Goal: Task Accomplishment & Management: Manage account settings

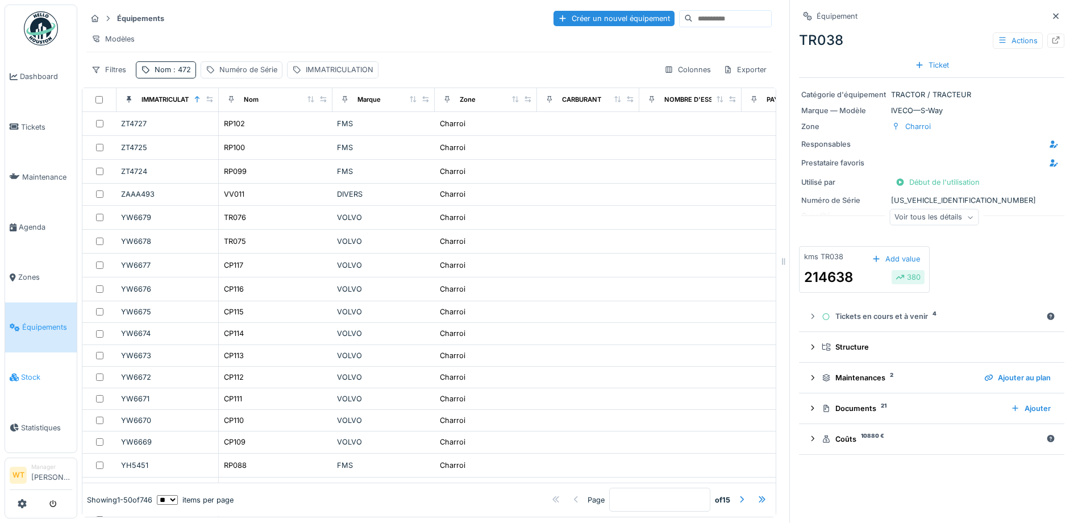
scroll to position [7, 0]
click at [38, 326] on link "Équipements" at bounding box center [41, 327] width 72 height 50
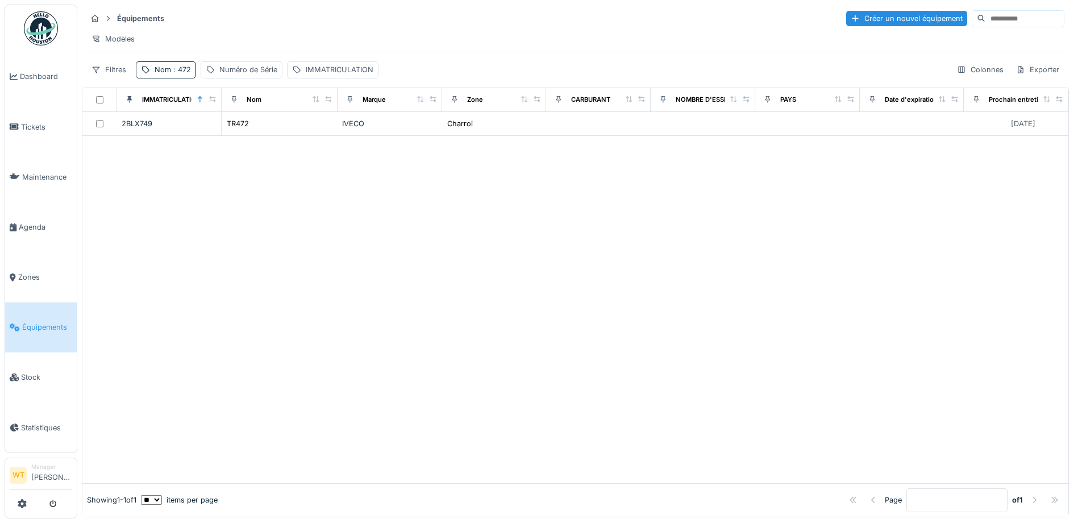
click at [164, 73] on div "Nom : 472" at bounding box center [173, 69] width 36 height 11
click at [245, 133] on icon at bounding box center [240, 132] width 9 height 7
click at [227, 132] on input "Nom" at bounding box center [197, 133] width 113 height 24
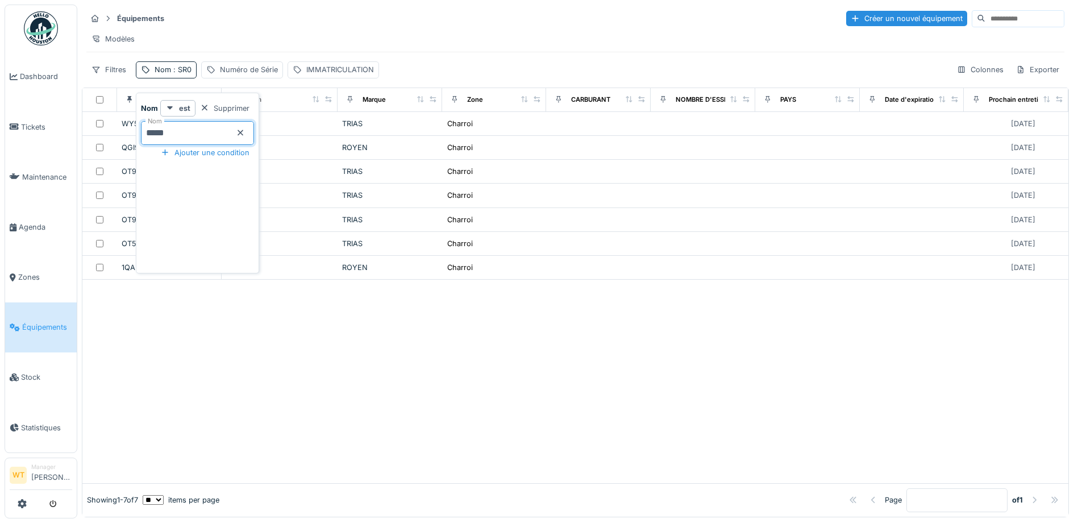
type input "*****"
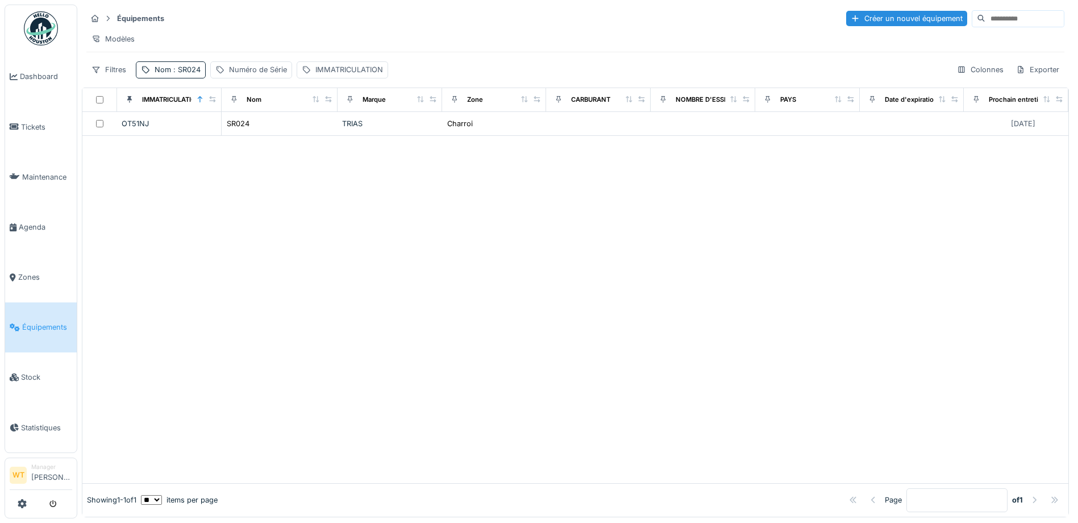
drag, startPoint x: 438, startPoint y: 227, endPoint x: 414, endPoint y: 224, distance: 24.6
click at [438, 227] on div at bounding box center [575, 309] width 986 height 347
click at [241, 129] on div "SR024" at bounding box center [238, 123] width 23 height 11
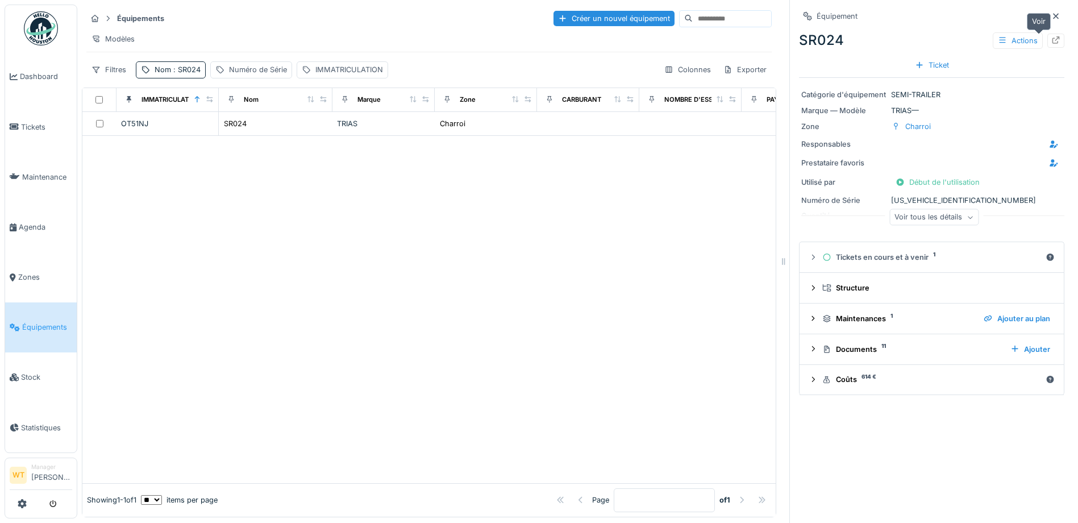
click at [1051, 39] on icon at bounding box center [1055, 39] width 9 height 7
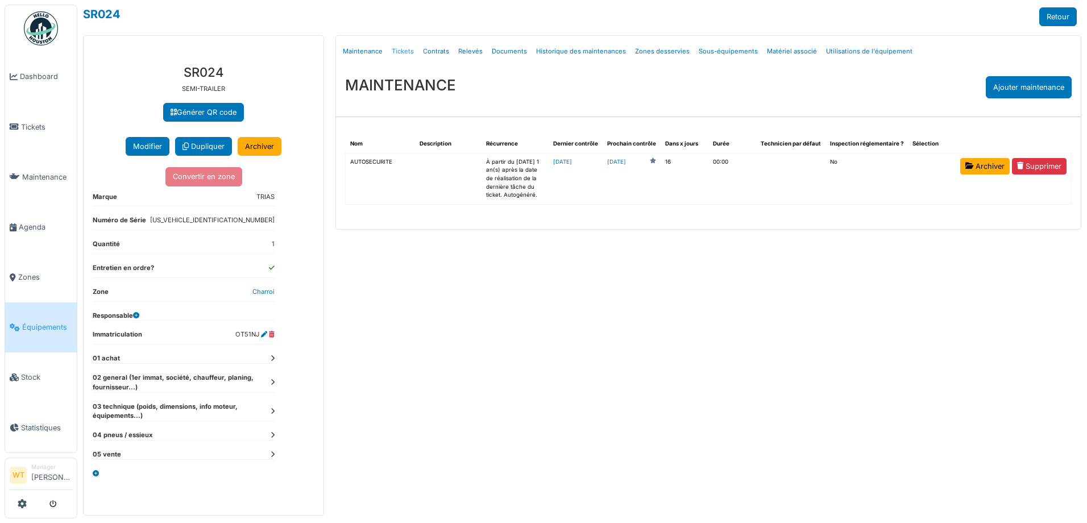
drag, startPoint x: 0, startPoint y: 0, endPoint x: 396, endPoint y: 47, distance: 398.3
click at [396, 47] on link "Tickets" at bounding box center [402, 51] width 31 height 27
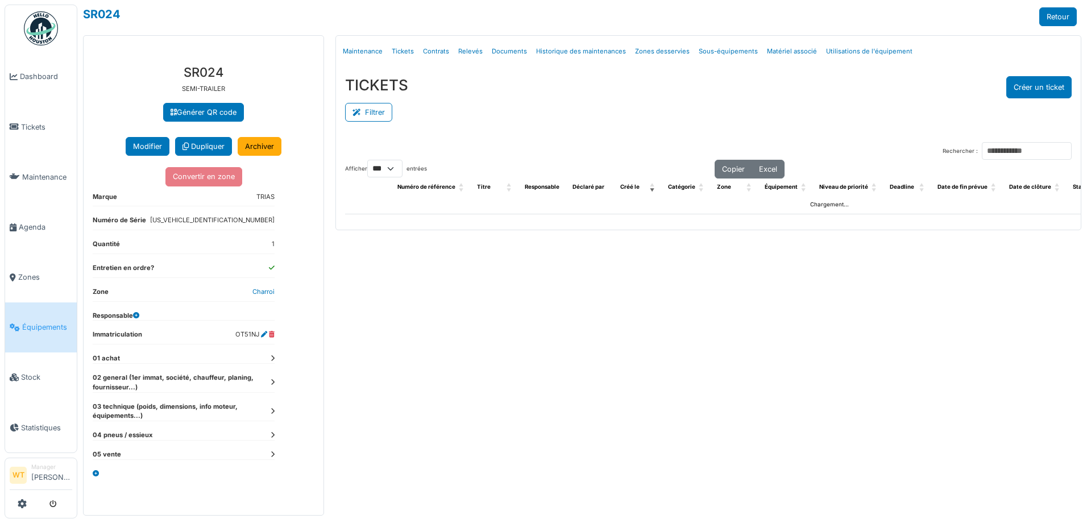
select select "***"
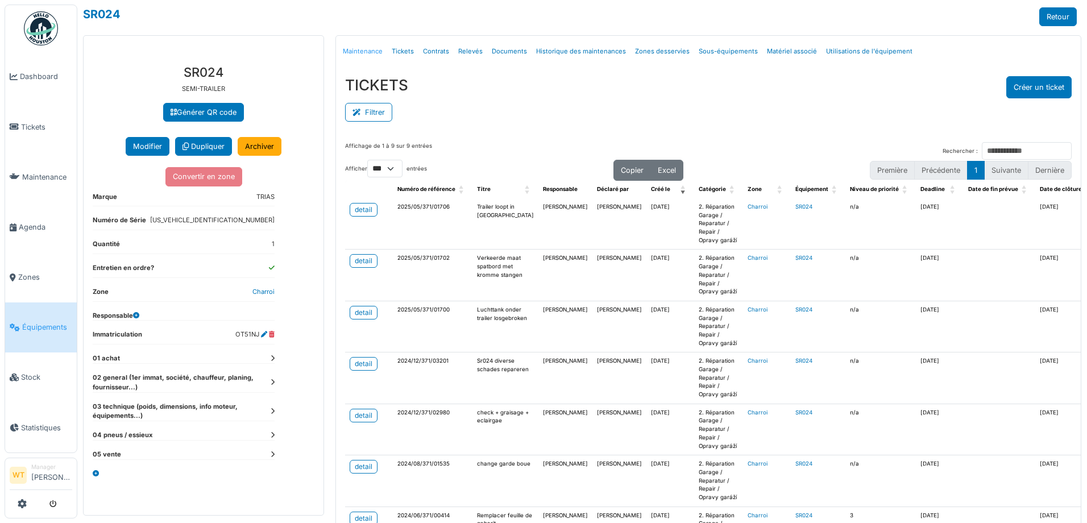
click at [368, 55] on link "Maintenance" at bounding box center [362, 51] width 49 height 27
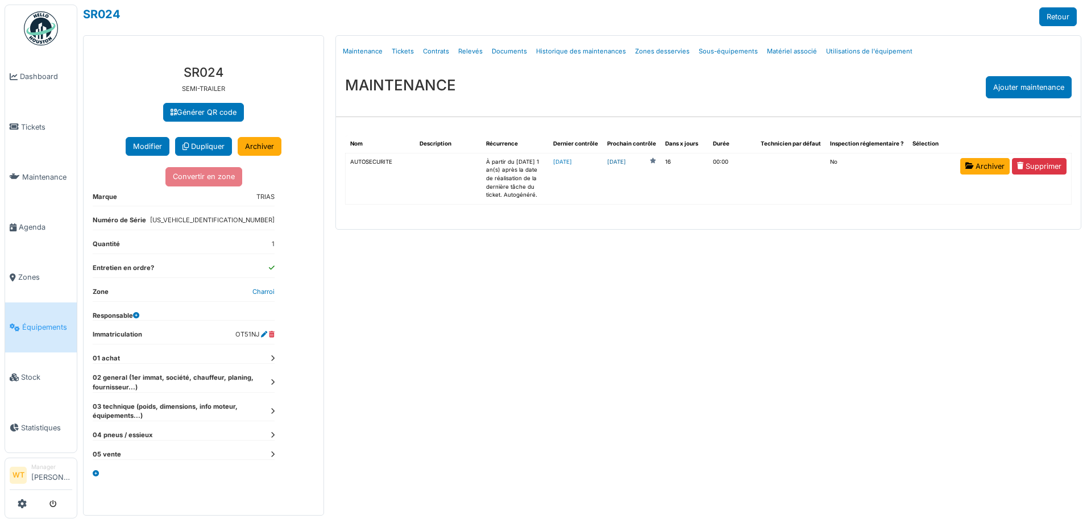
click at [626, 163] on link "2025-09-26" at bounding box center [616, 162] width 19 height 9
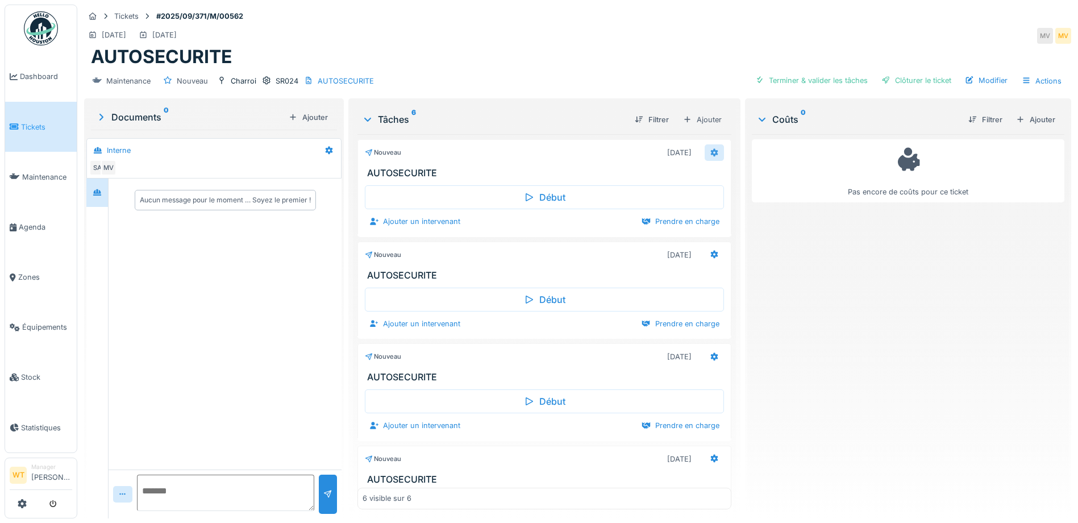
click at [711, 155] on icon at bounding box center [714, 152] width 7 height 8
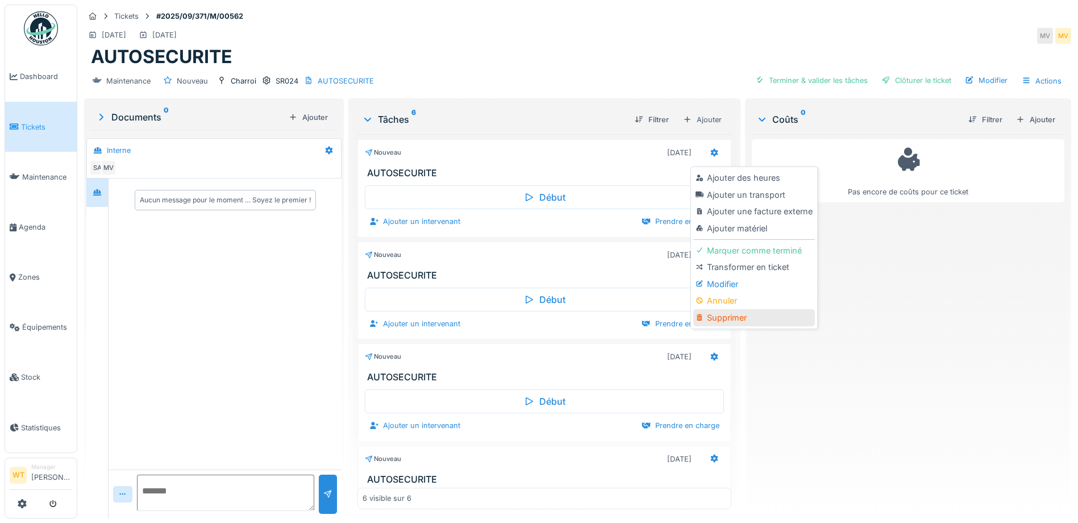
click at [733, 317] on div "Supprimer" at bounding box center [753, 317] width 121 height 17
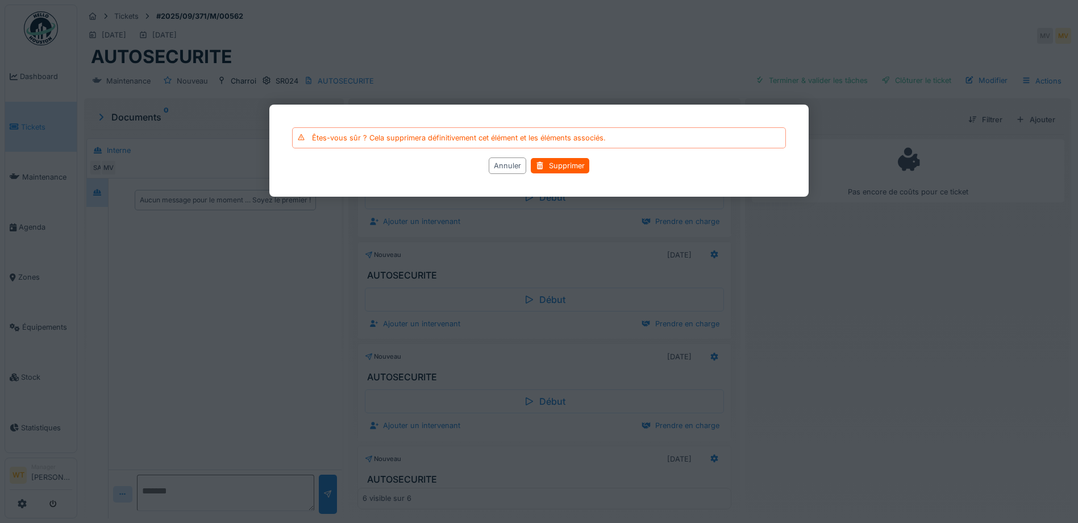
click at [548, 174] on div "Annuler Supprimer" at bounding box center [539, 165] width 494 height 16
click at [548, 170] on div "Supprimer" at bounding box center [560, 165] width 59 height 15
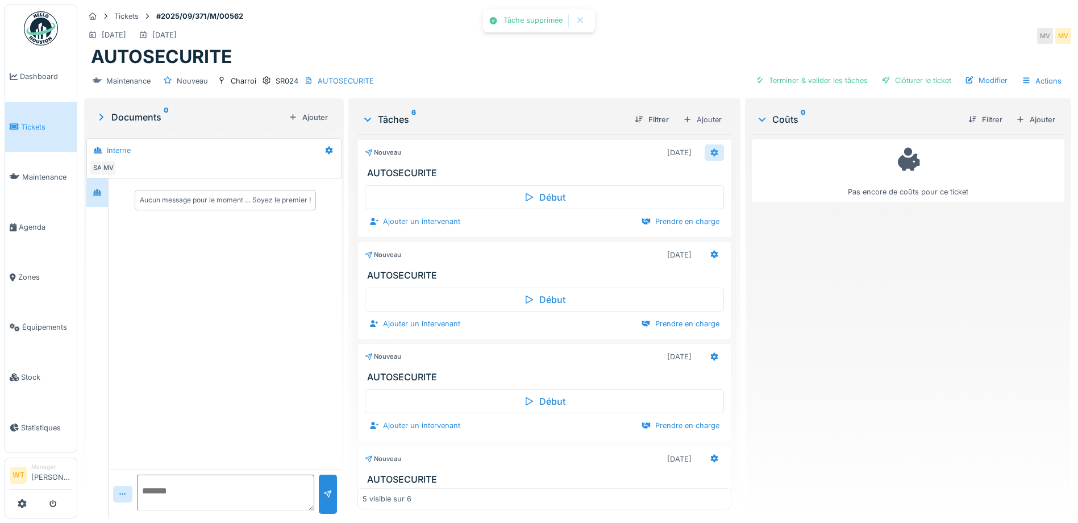
click at [705, 150] on div at bounding box center [714, 152] width 19 height 16
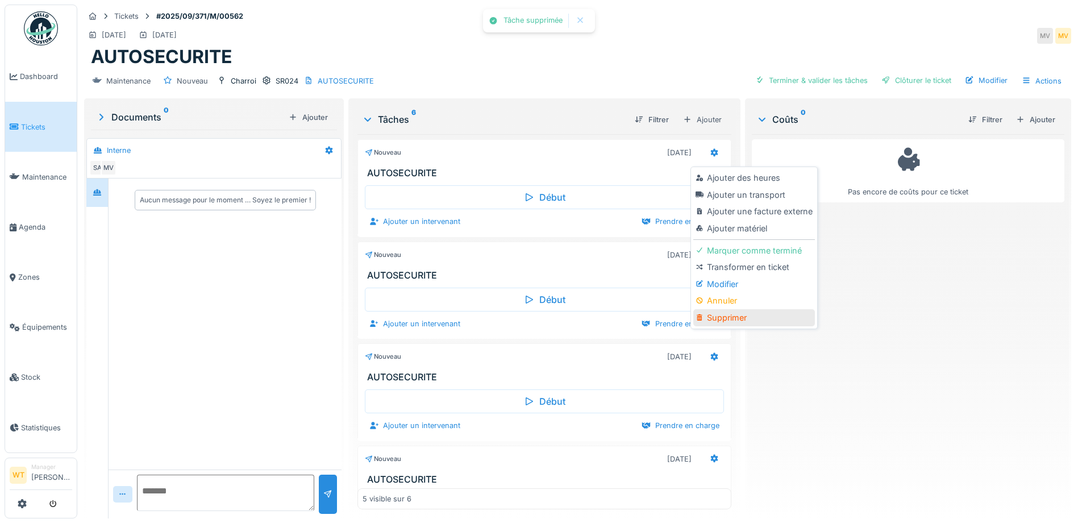
click at [757, 318] on div "Supprimer" at bounding box center [753, 317] width 121 height 17
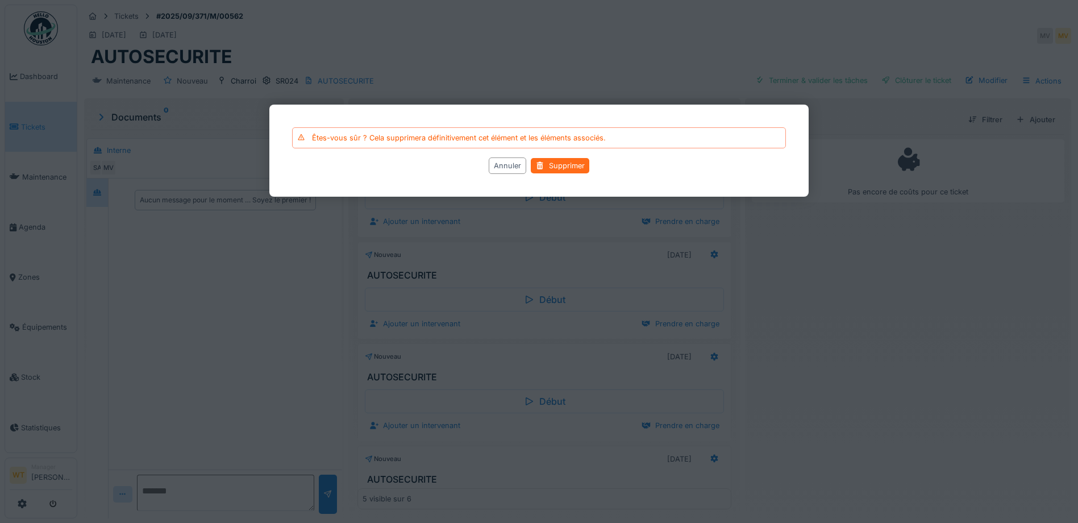
click at [566, 160] on div "Supprimer" at bounding box center [560, 165] width 59 height 15
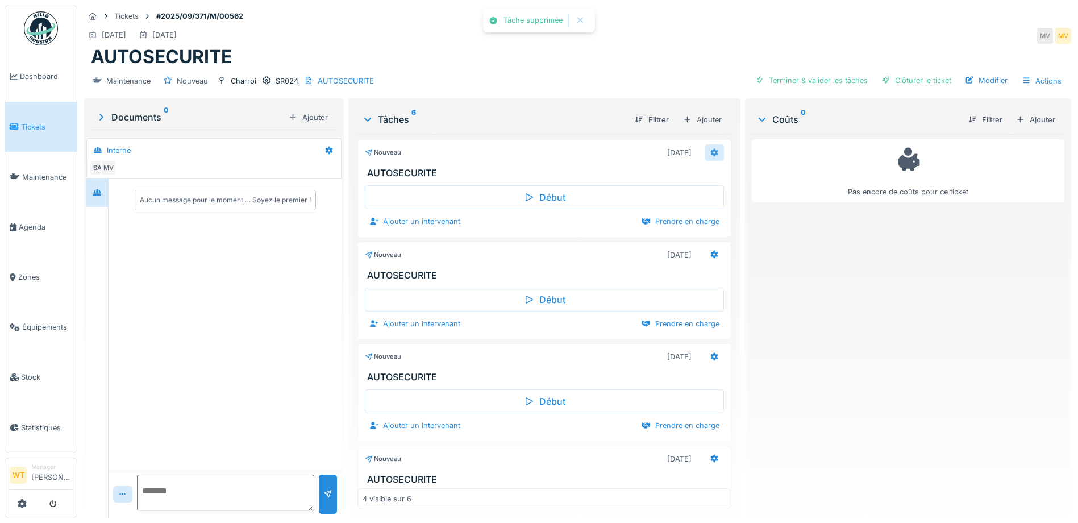
click at [705, 159] on div at bounding box center [714, 152] width 19 height 16
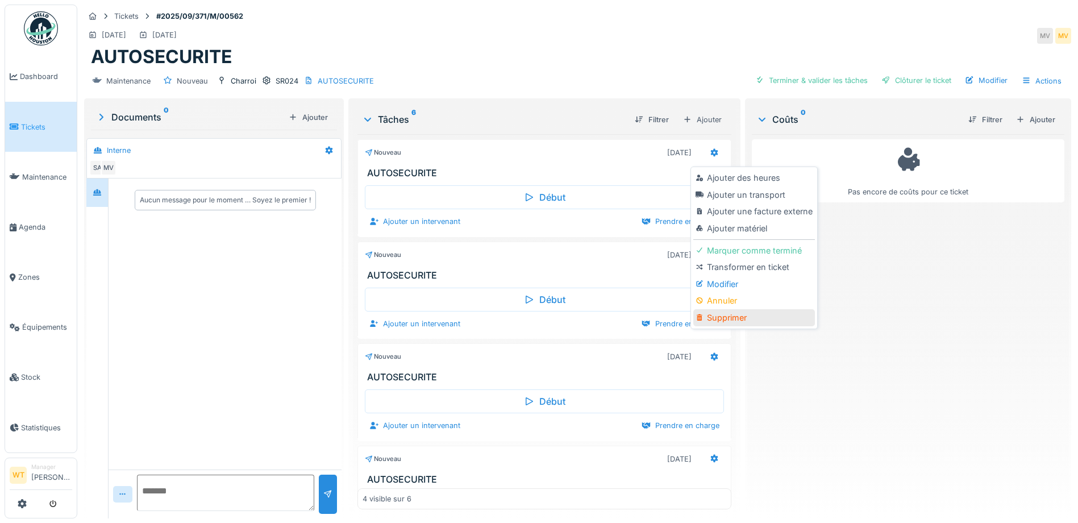
click at [748, 320] on div "Supprimer" at bounding box center [753, 317] width 121 height 17
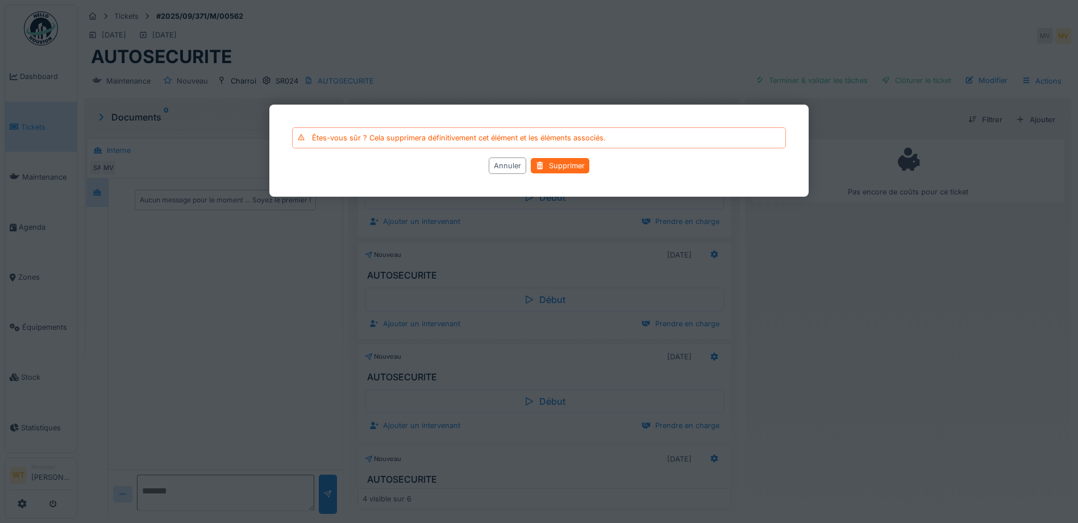
click at [571, 165] on div "Supprimer" at bounding box center [560, 165] width 59 height 15
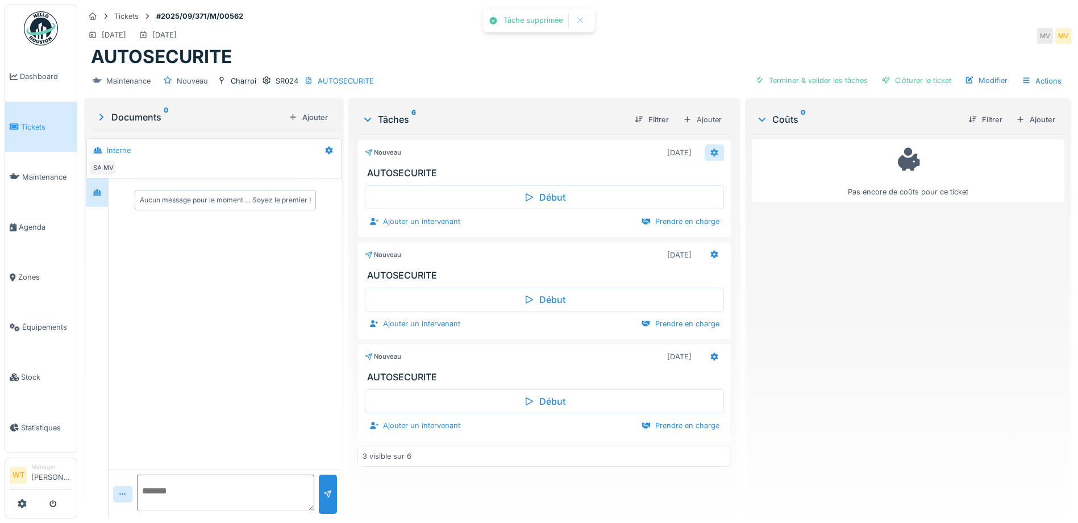
click at [710, 149] on icon at bounding box center [714, 152] width 9 height 7
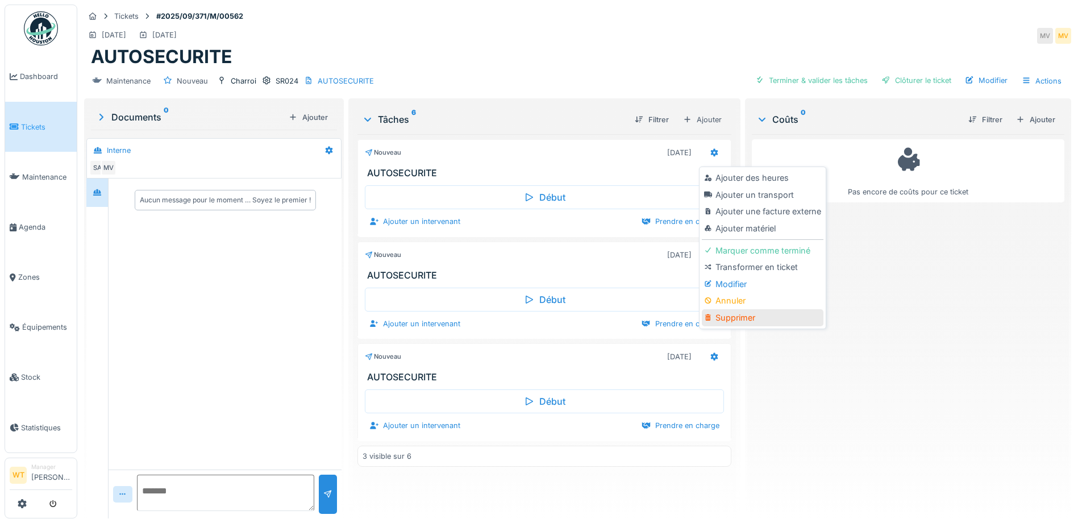
click at [743, 313] on div "Supprimer" at bounding box center [762, 317] width 121 height 17
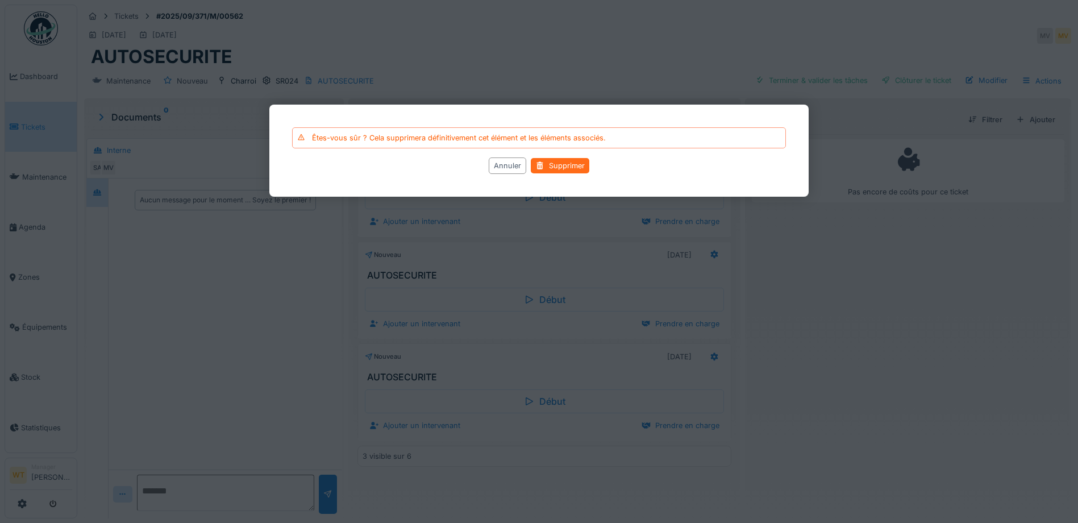
click at [563, 165] on div "Supprimer" at bounding box center [560, 165] width 59 height 15
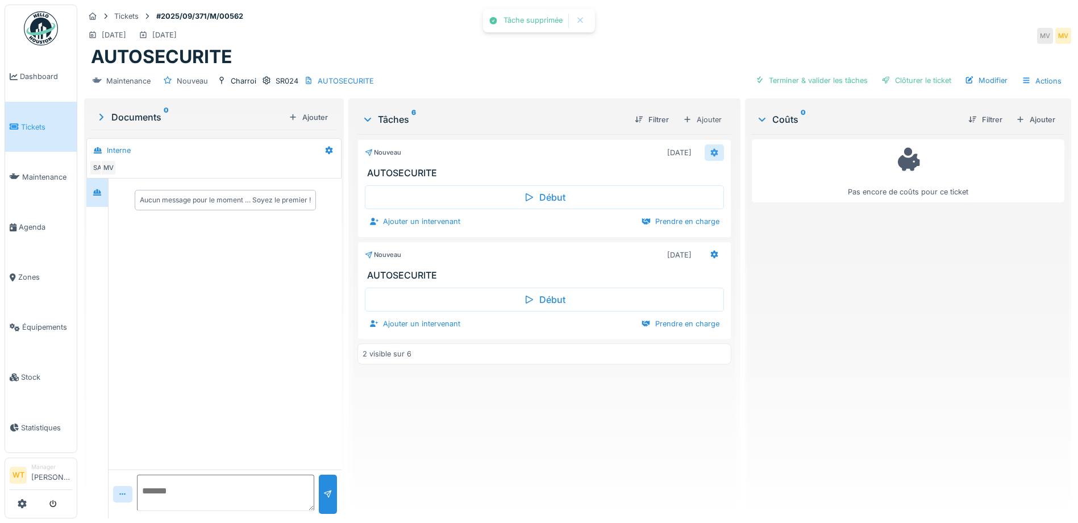
click at [711, 149] on icon at bounding box center [714, 152] width 9 height 7
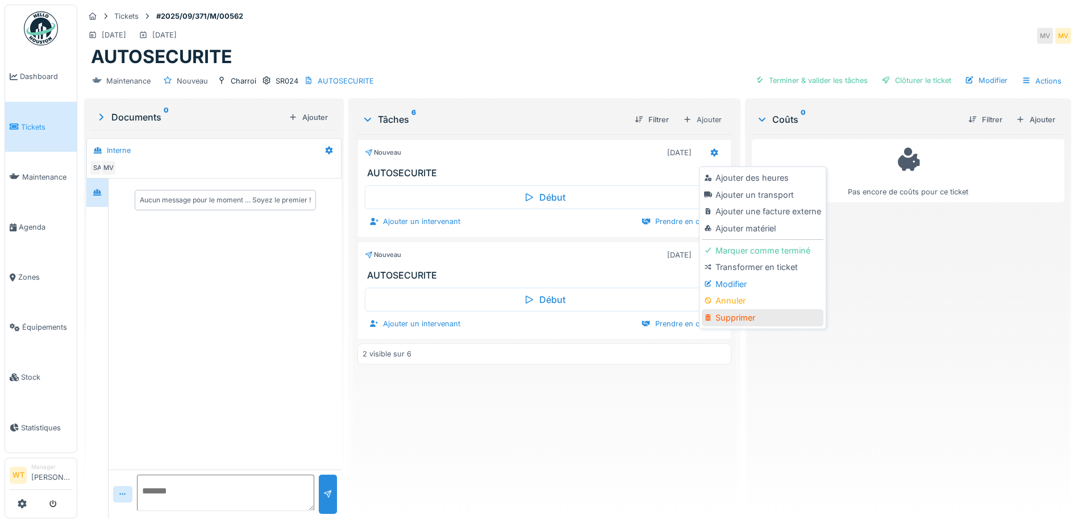
click at [744, 323] on div "Supprimer" at bounding box center [762, 317] width 121 height 17
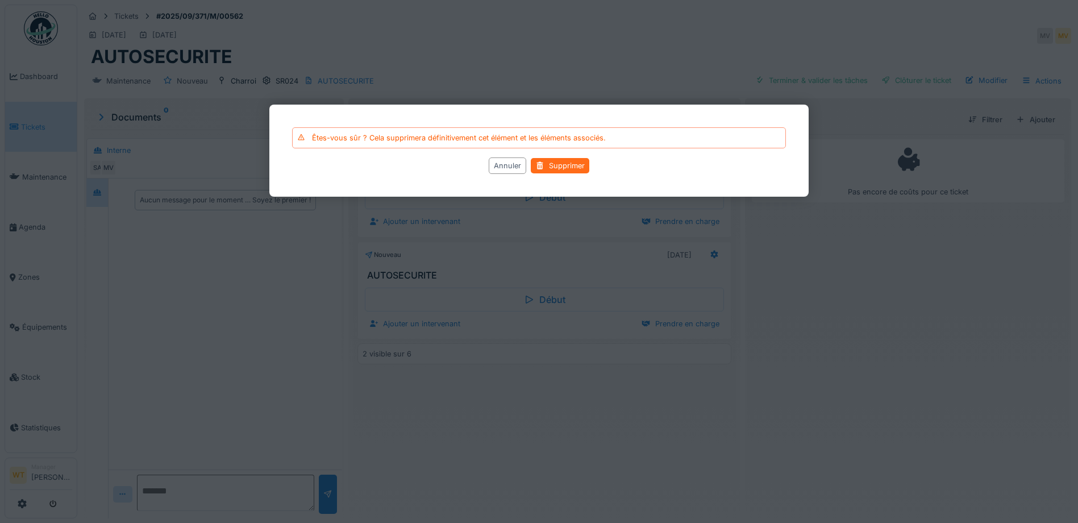
click at [548, 161] on div "Supprimer" at bounding box center [560, 165] width 59 height 15
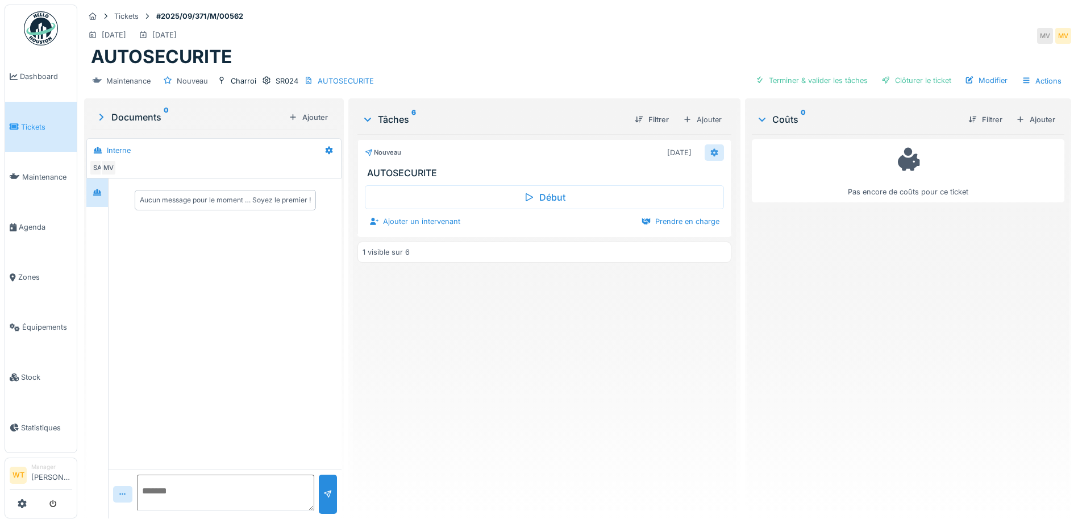
click at [705, 151] on div at bounding box center [714, 152] width 19 height 16
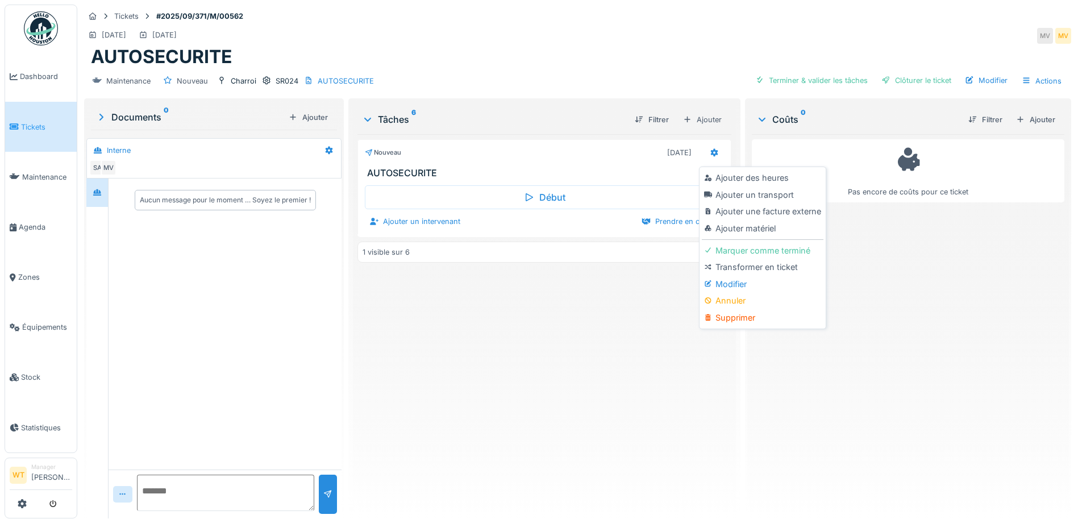
click at [722, 95] on div "Tickets #2025/09/371/M/00562 26/09/2025 26/09/2025 MV MV AUTOSECURITE Maintenan…" at bounding box center [578, 50] width 992 height 91
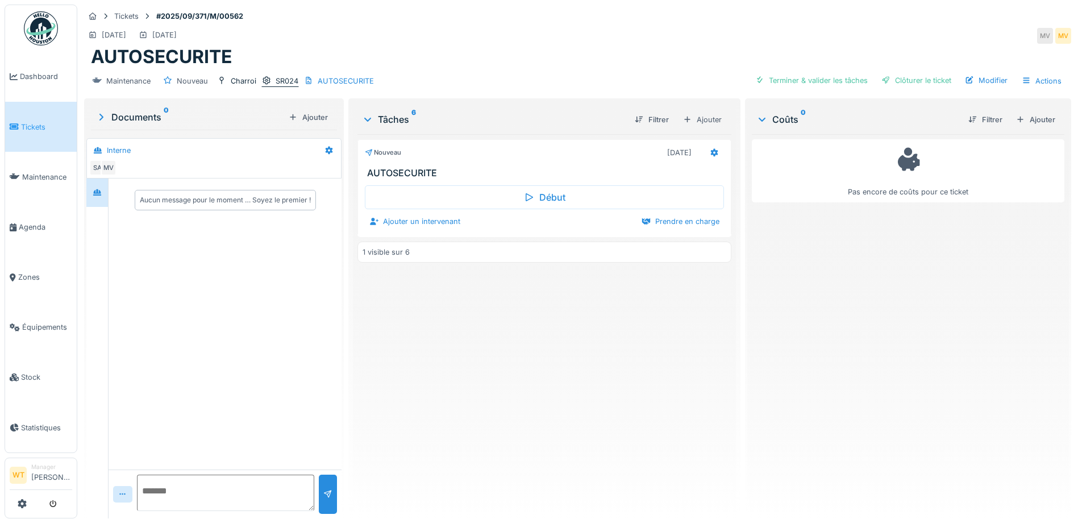
click at [269, 83] on icon at bounding box center [266, 81] width 7 height 8
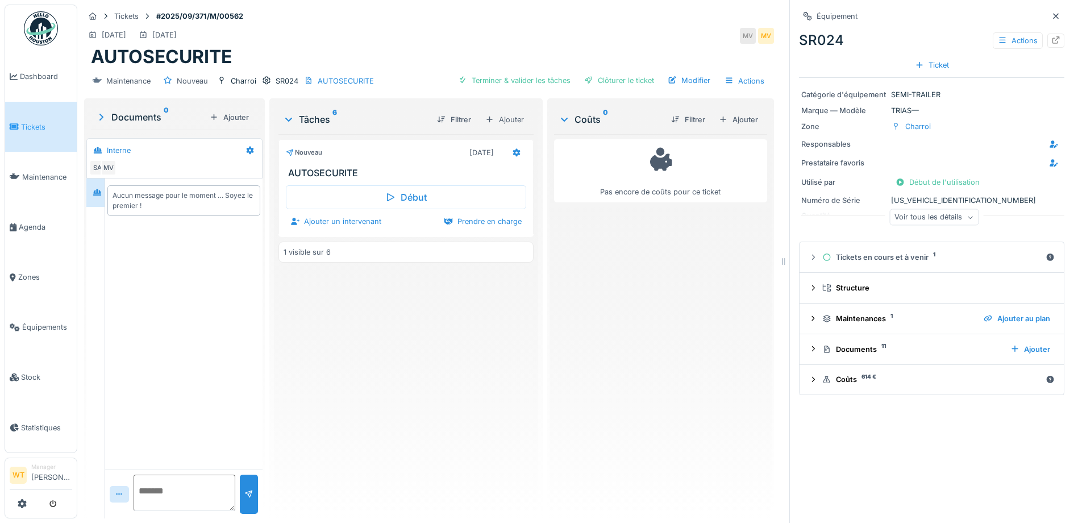
click at [889, 214] on div "Voir tous les détails" at bounding box center [933, 217] width 89 height 16
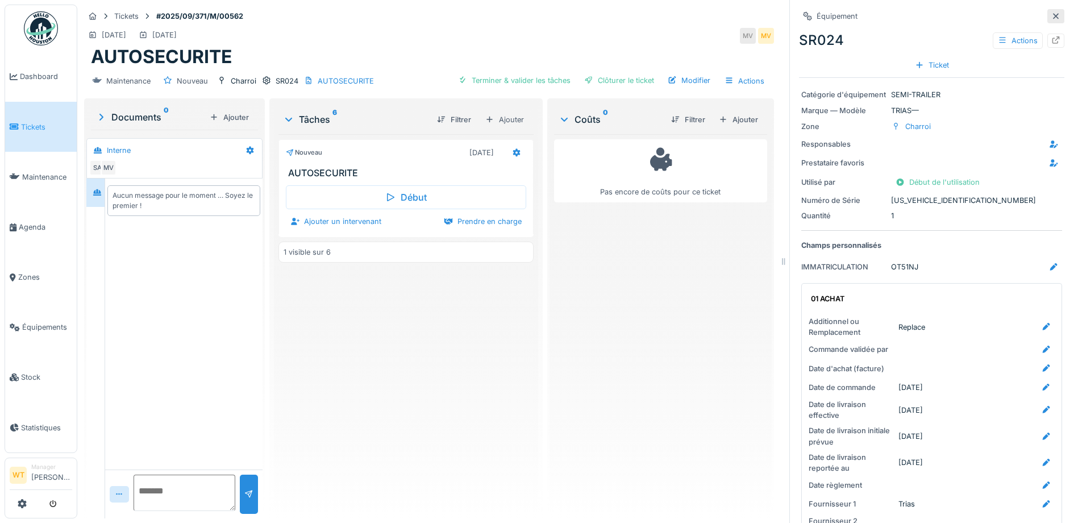
click at [1051, 20] on div at bounding box center [1055, 16] width 9 height 11
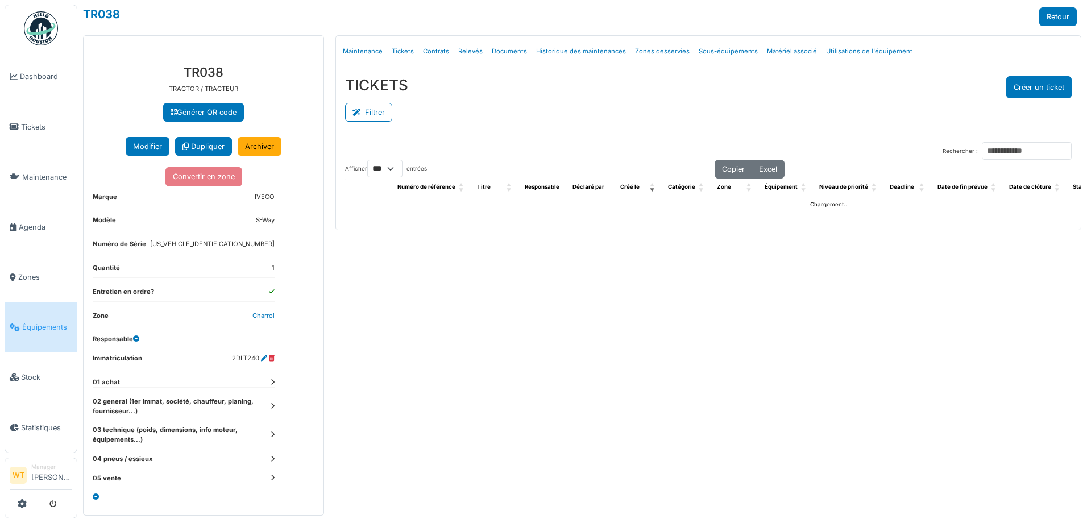
select select "***"
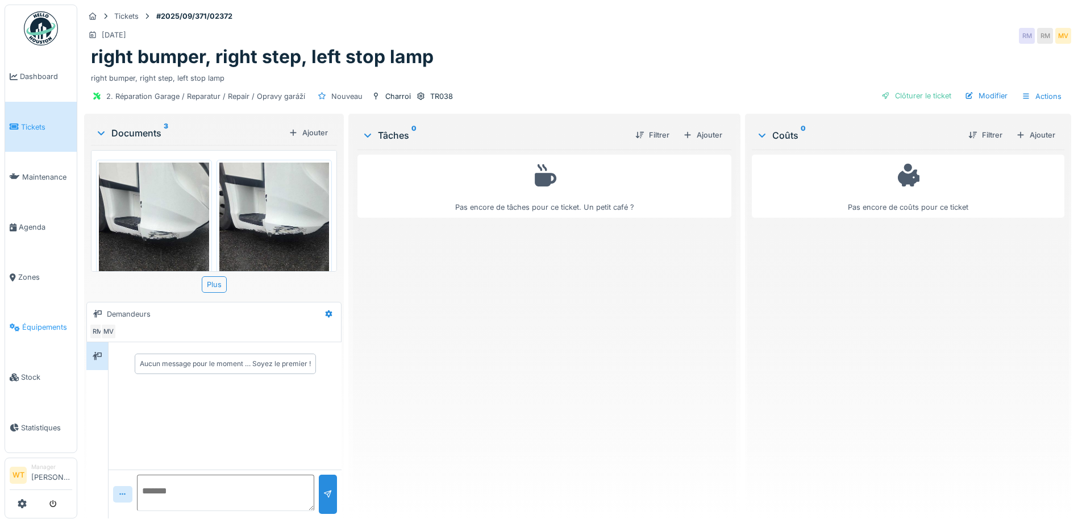
click at [52, 322] on span "Équipements" at bounding box center [47, 327] width 50 height 11
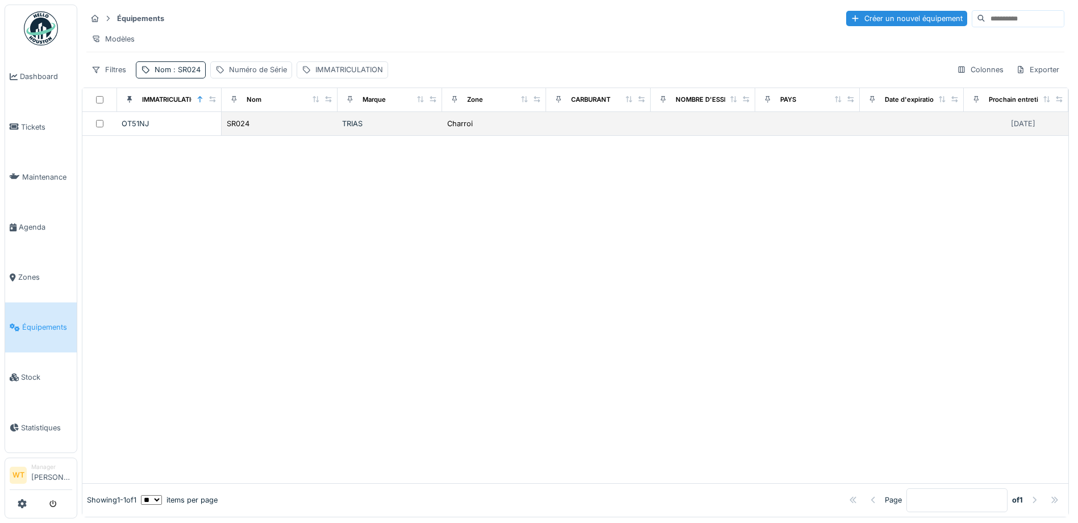
click at [273, 130] on div "SR024" at bounding box center [279, 124] width 107 height 12
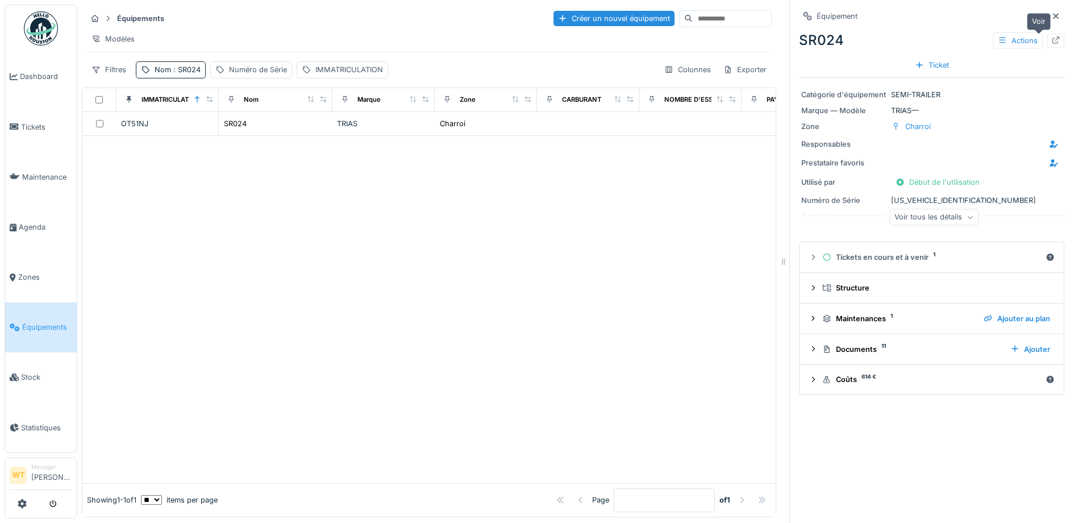
click at [1051, 40] on icon at bounding box center [1055, 39] width 9 height 7
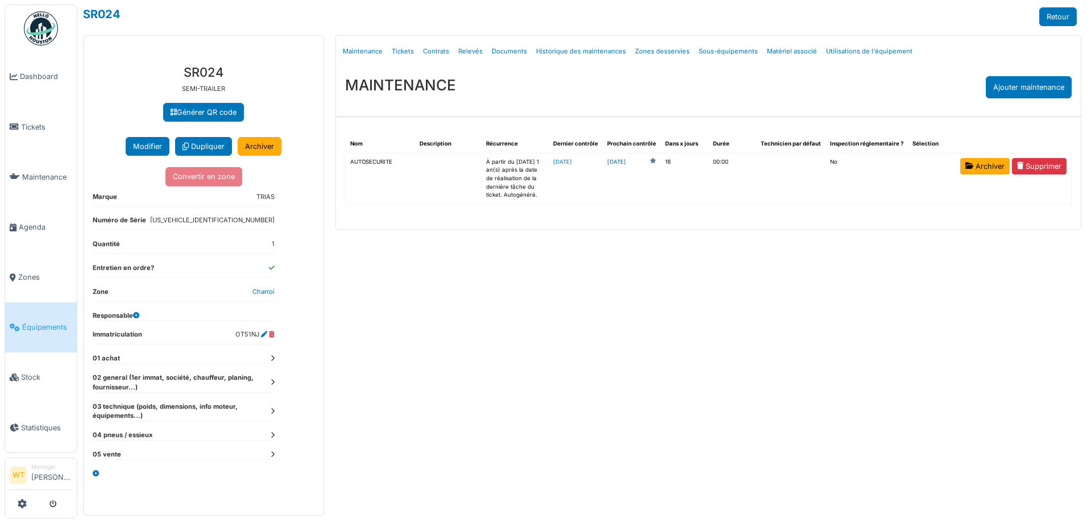
click at [624, 162] on link "2025-09-26" at bounding box center [616, 162] width 19 height 9
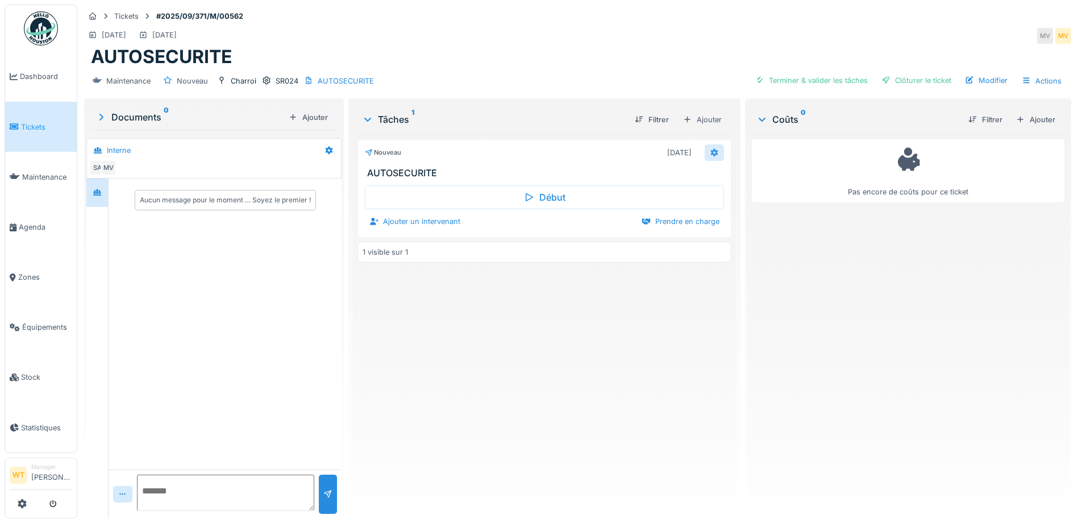
click at [713, 151] on icon at bounding box center [714, 152] width 9 height 7
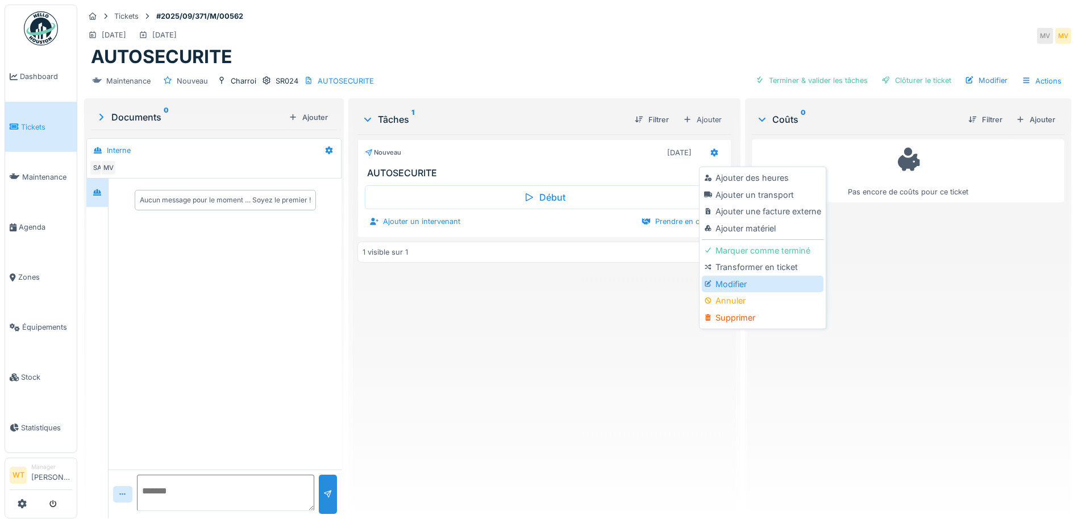
click at [721, 281] on div "Modifier" at bounding box center [762, 284] width 121 height 17
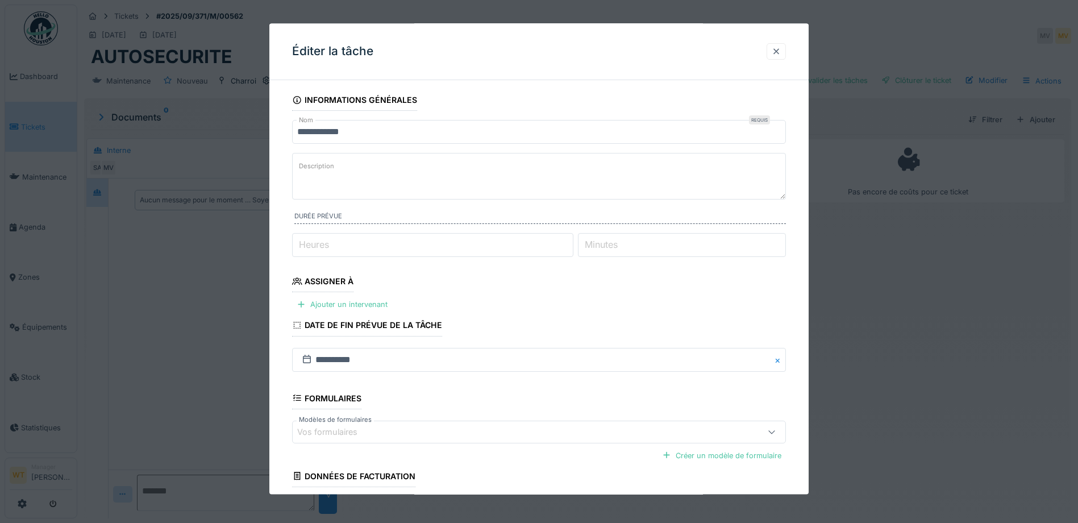
click at [775, 50] on div at bounding box center [776, 51] width 19 height 16
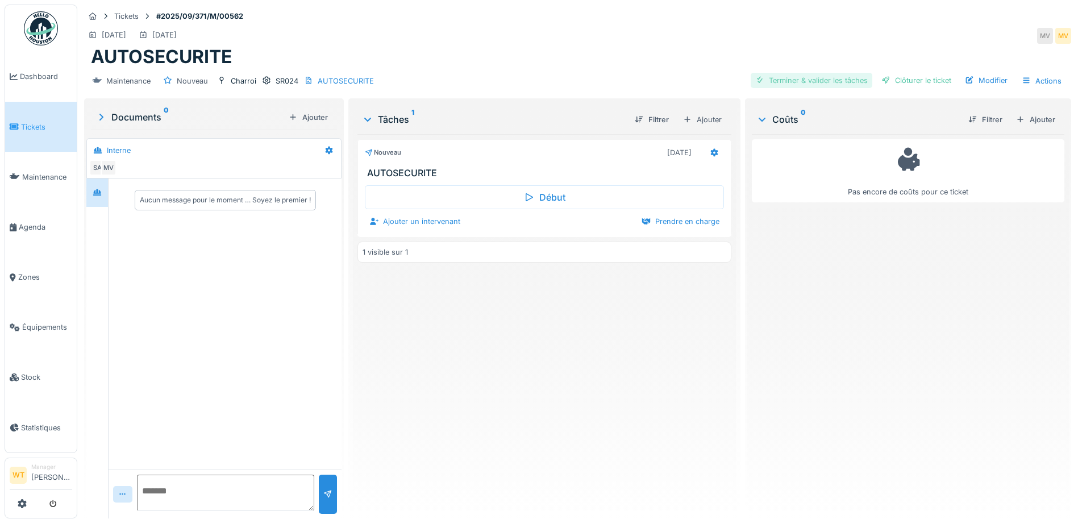
click at [808, 81] on div "Terminer & valider les tâches" at bounding box center [812, 80] width 122 height 15
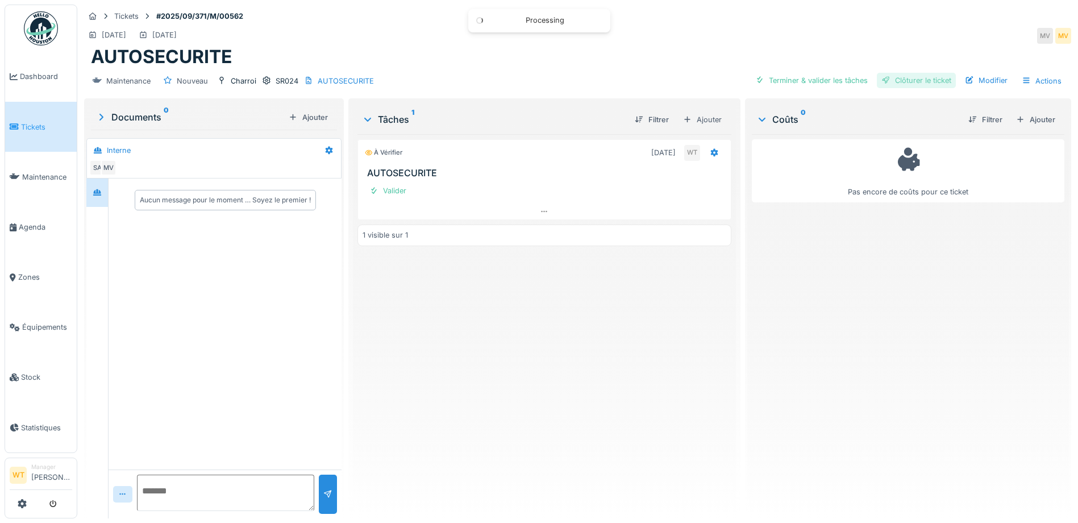
click at [897, 82] on div "Clôturer le ticket" at bounding box center [916, 80] width 79 height 15
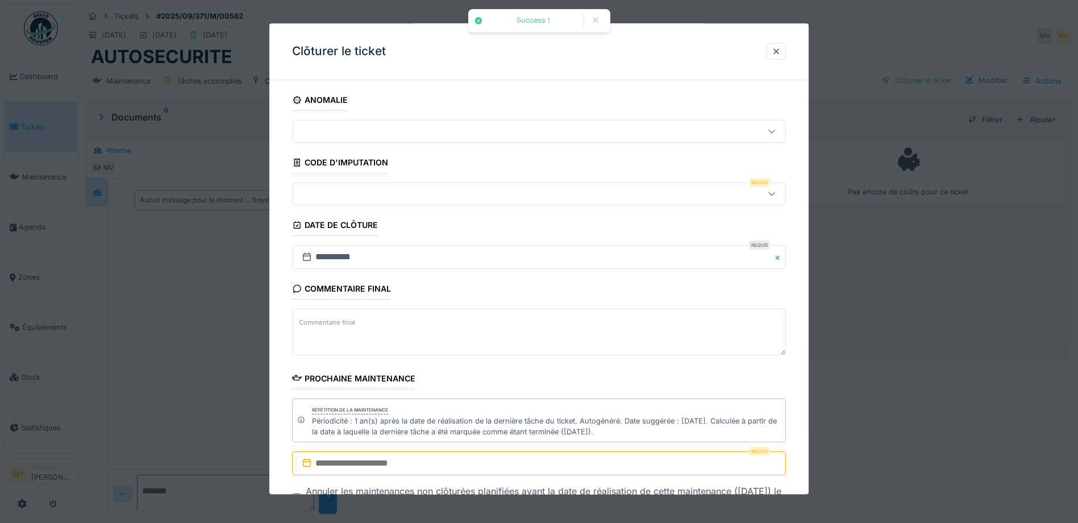
drag, startPoint x: 382, startPoint y: 196, endPoint x: 356, endPoint y: 206, distance: 27.3
click at [381, 196] on div at bounding box center [510, 194] width 426 height 13
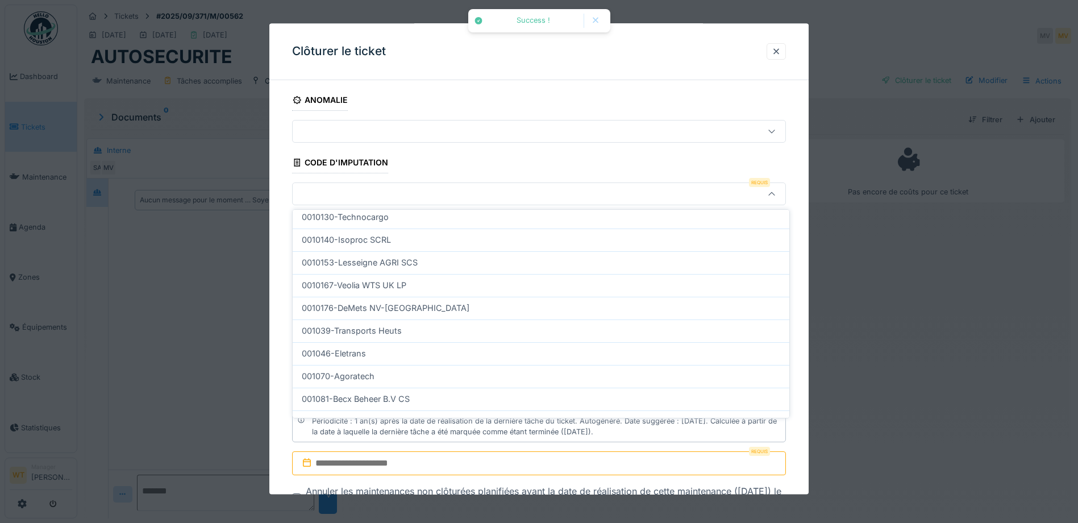
scroll to position [341, 0]
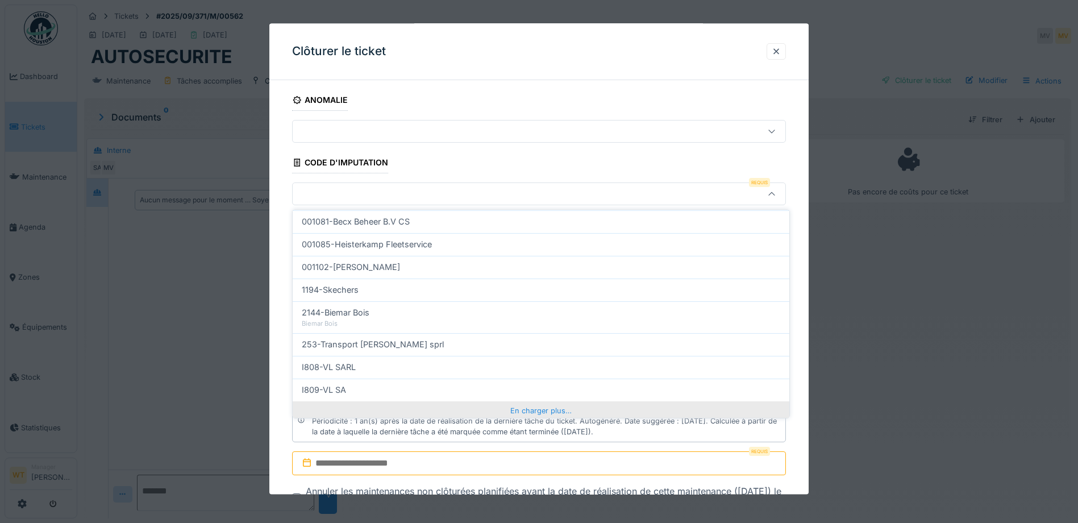
click at [506, 410] on div "En charger plus…" at bounding box center [541, 410] width 497 height 18
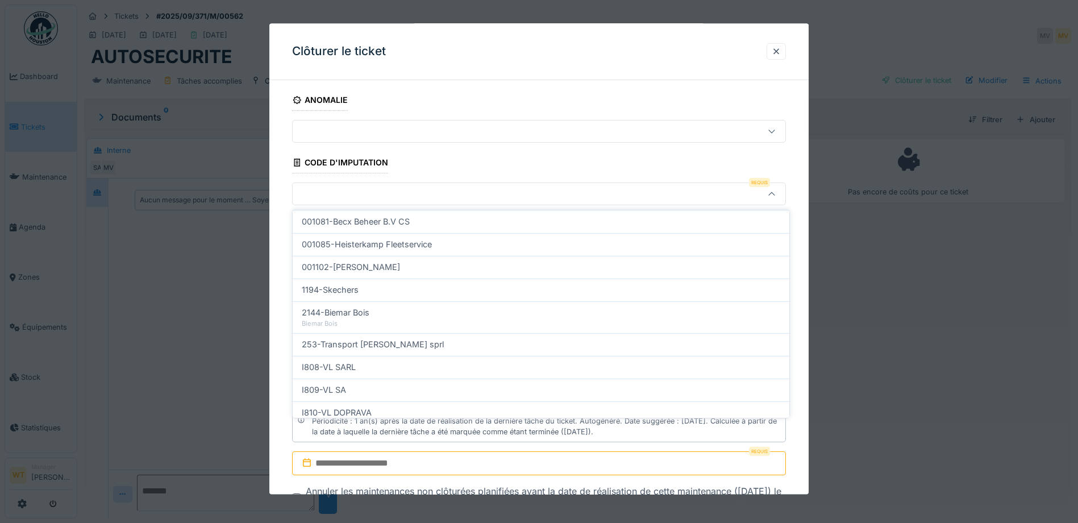
scroll to position [390, 0]
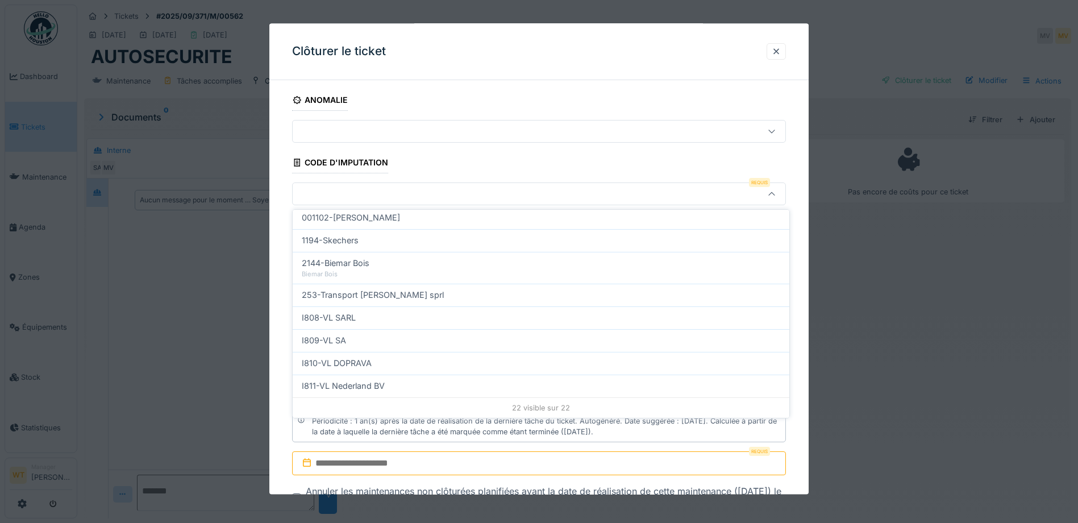
click at [420, 394] on div "I811-VL Nederland BV" at bounding box center [541, 385] width 497 height 23
type input "***"
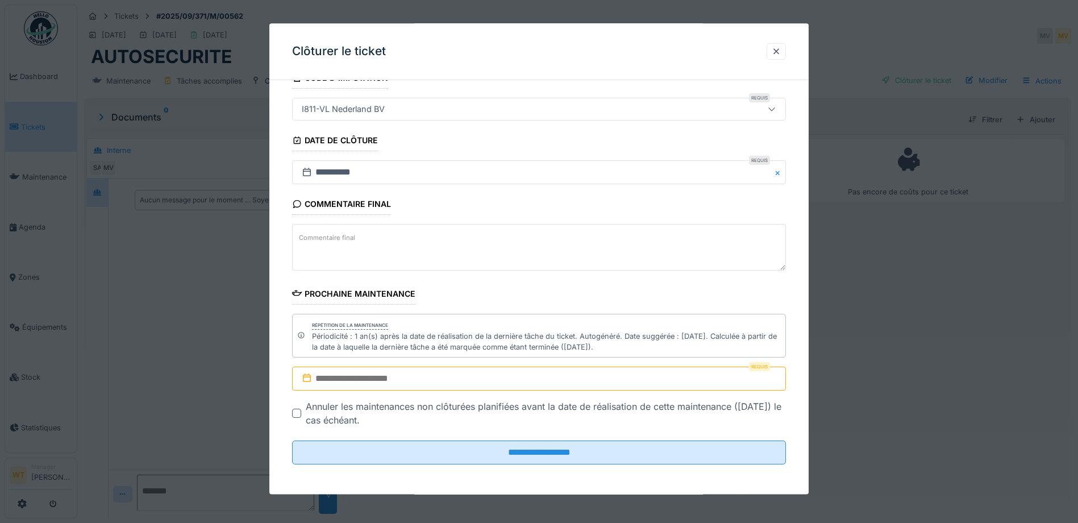
scroll to position [87, 0]
click at [425, 381] on input "text" at bounding box center [539, 377] width 494 height 24
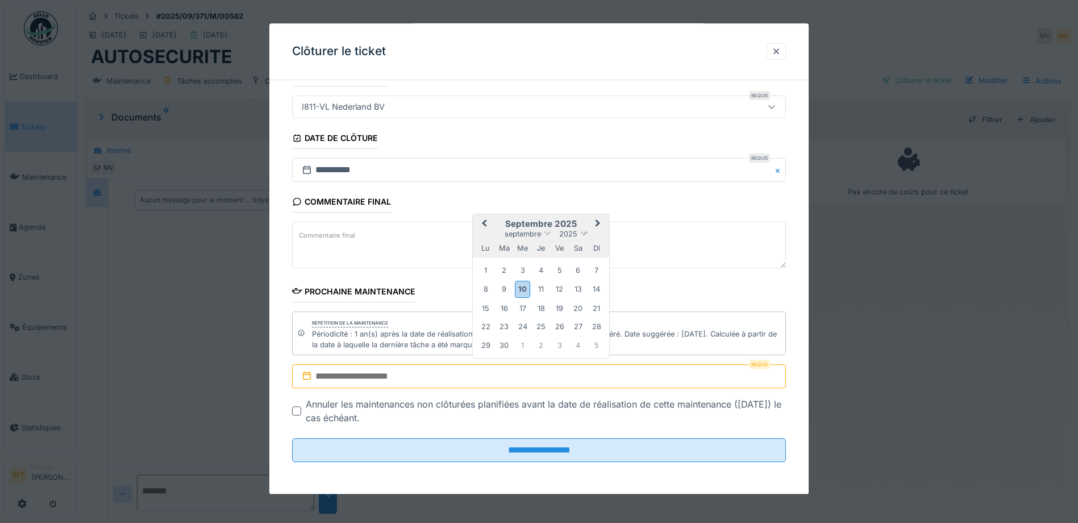
click at [584, 235] on span at bounding box center [583, 232] width 7 height 7
click at [543, 264] on div "2026" at bounding box center [540, 262] width 67 height 11
click at [573, 327] on div "26" at bounding box center [578, 326] width 15 height 15
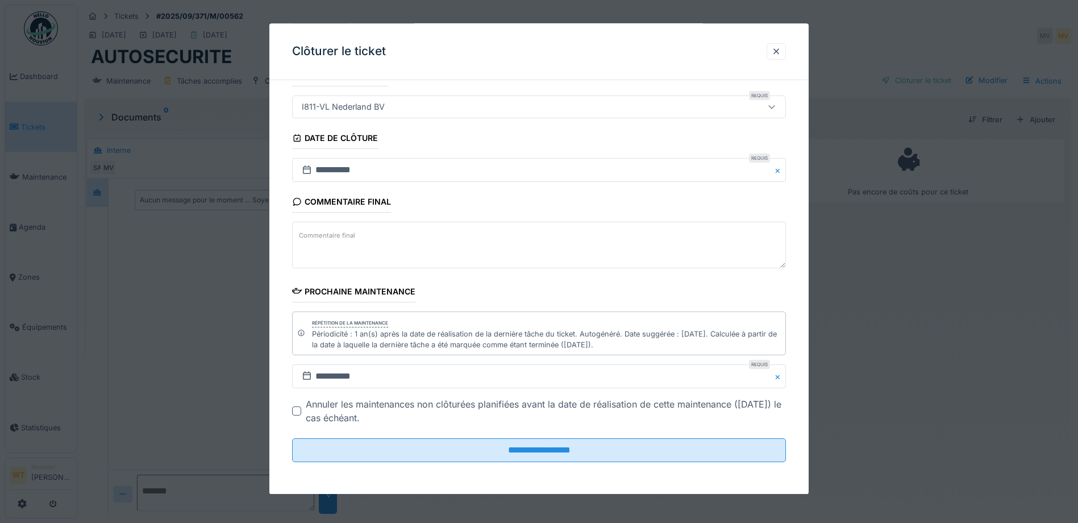
scroll to position [9, 0]
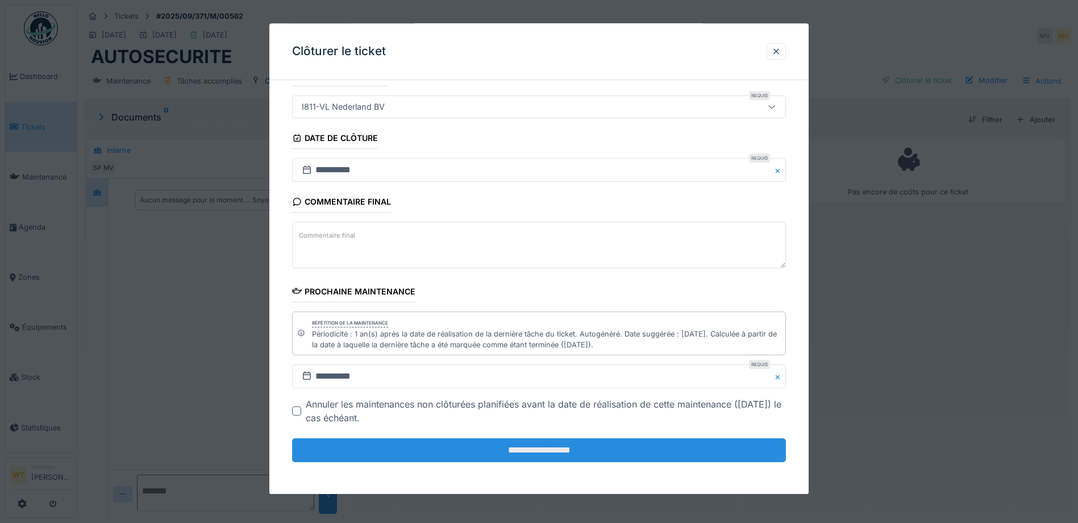
click at [527, 452] on input "**********" at bounding box center [539, 451] width 494 height 24
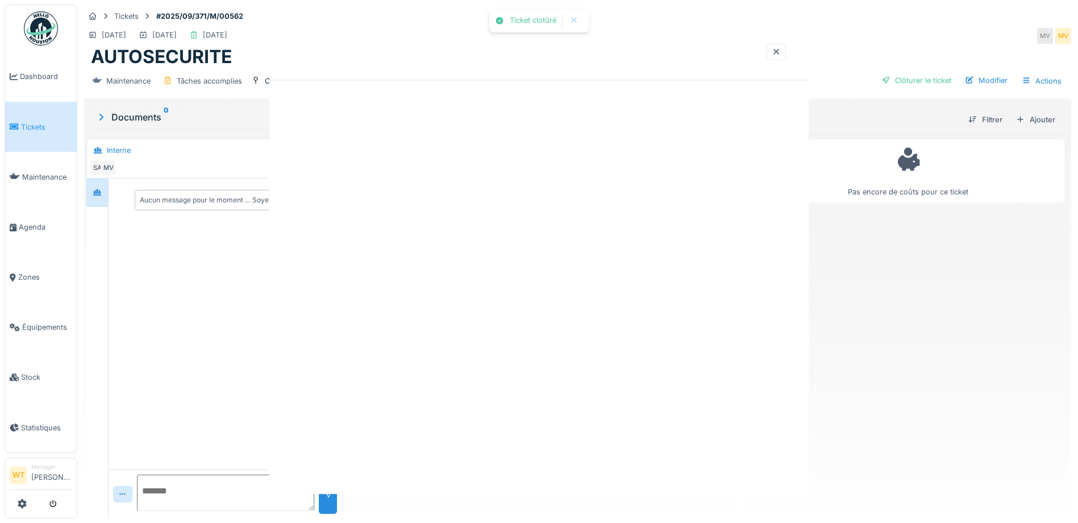
scroll to position [0, 0]
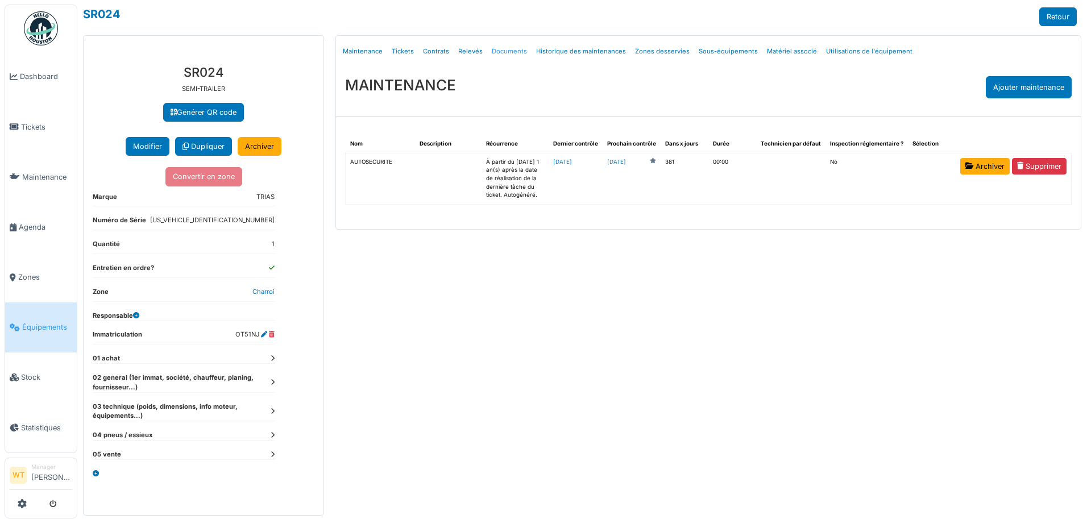
click at [498, 52] on link "Documents" at bounding box center [509, 51] width 44 height 27
select select "***"
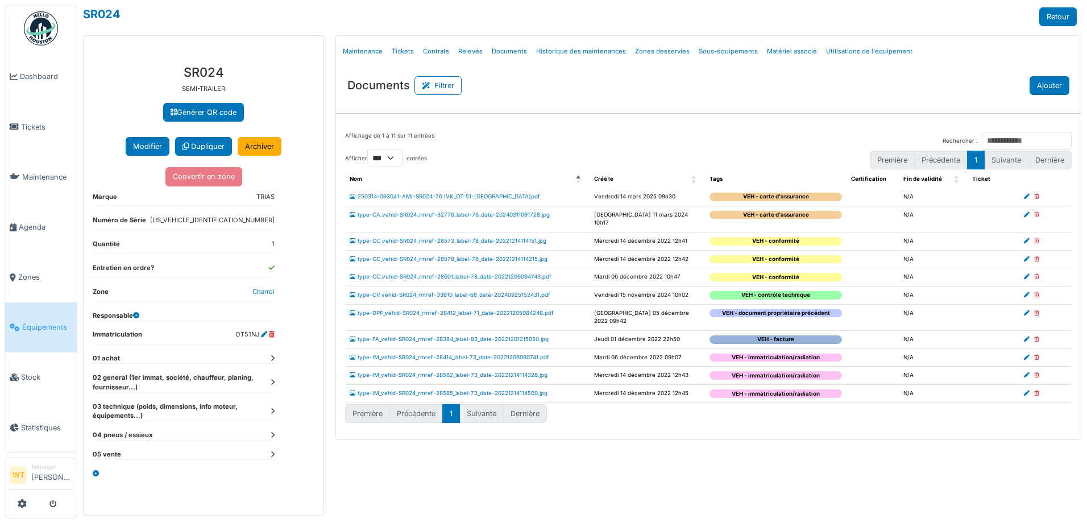
click at [1047, 91] on button "Ajouter" at bounding box center [1049, 85] width 40 height 19
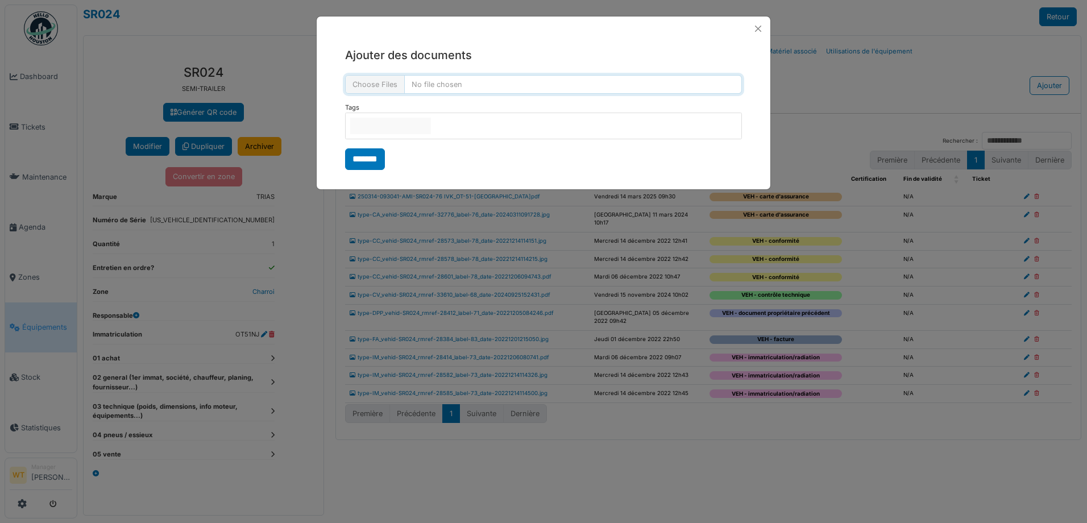
click at [399, 86] on input "file" at bounding box center [543, 84] width 397 height 19
type input "**********"
click at [407, 119] on input "null" at bounding box center [390, 126] width 81 height 16
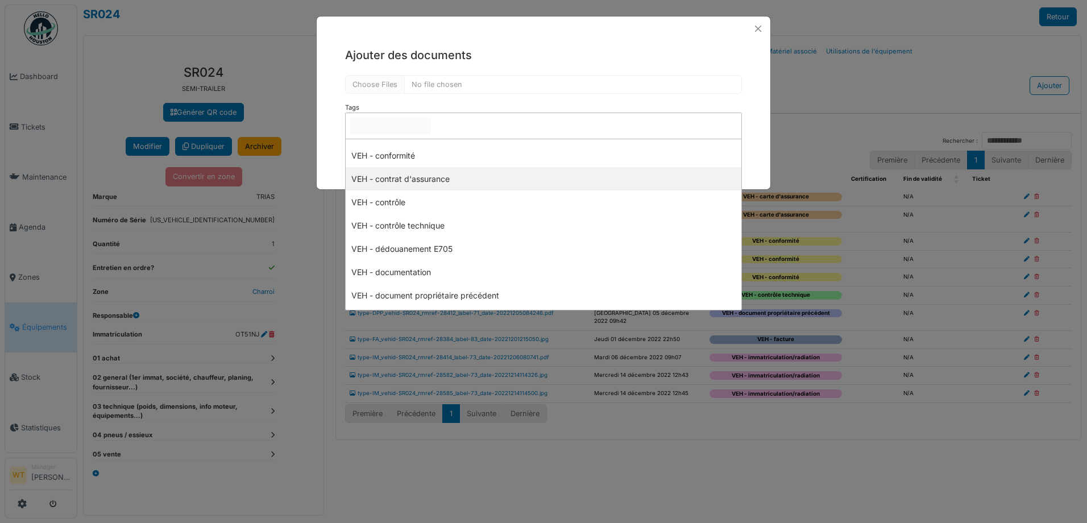
scroll to position [114, 0]
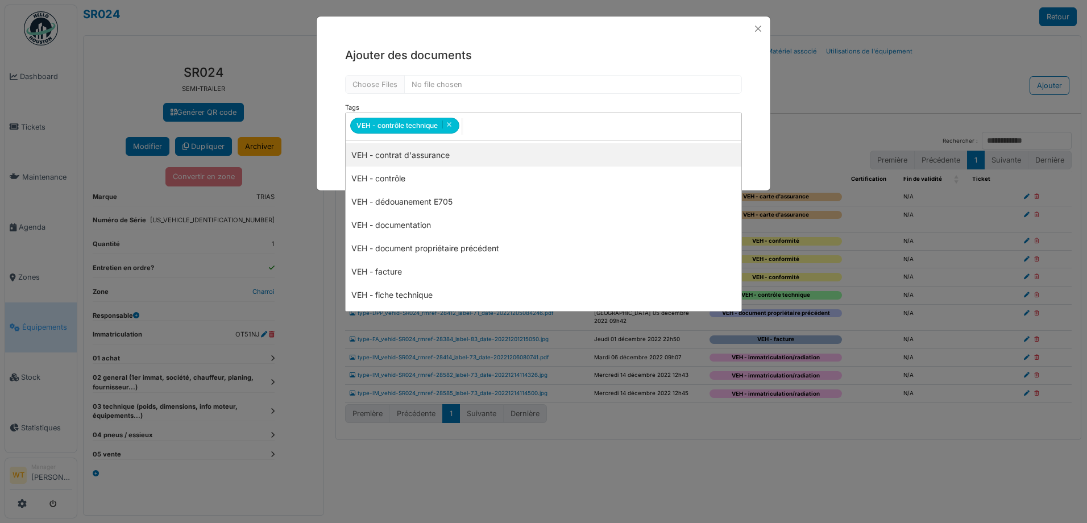
click at [507, 112] on div "**********" at bounding box center [543, 126] width 397 height 47
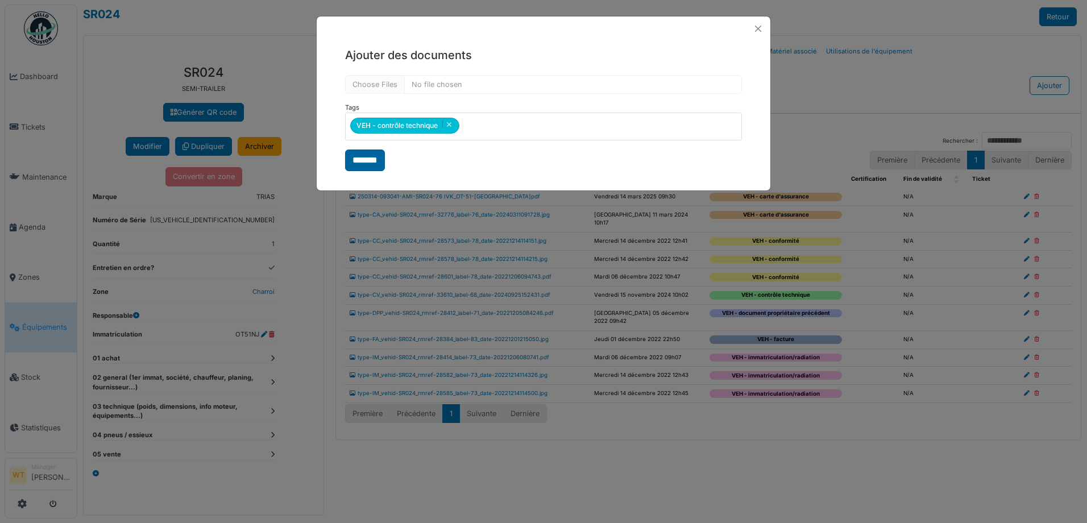
click at [375, 157] on input "*******" at bounding box center [365, 160] width 40 height 22
select select "***"
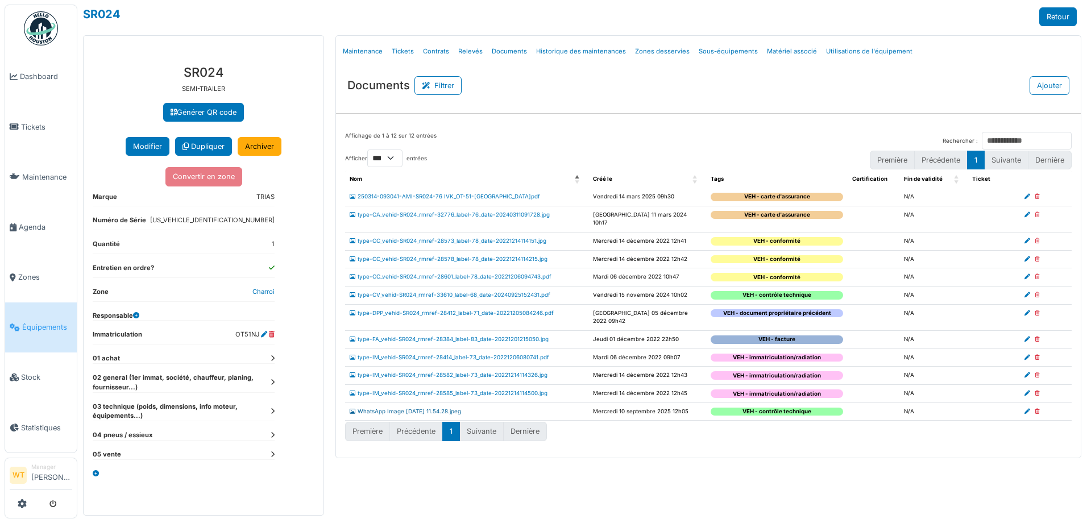
click at [438, 408] on link "WhatsApp Image 2025-09-10 at 11.54.28.jpeg" at bounding box center [404, 411] width 111 height 6
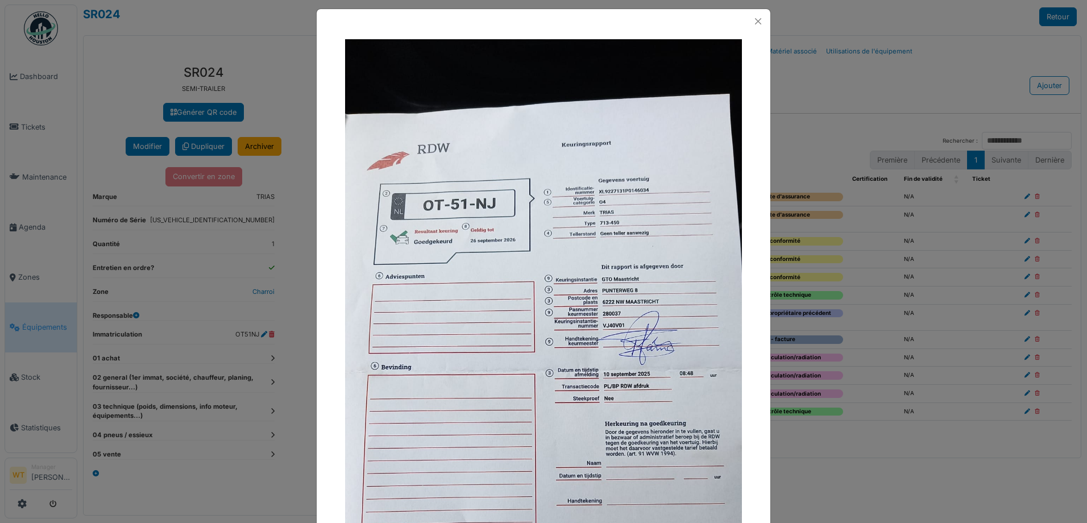
scroll to position [0, 0]
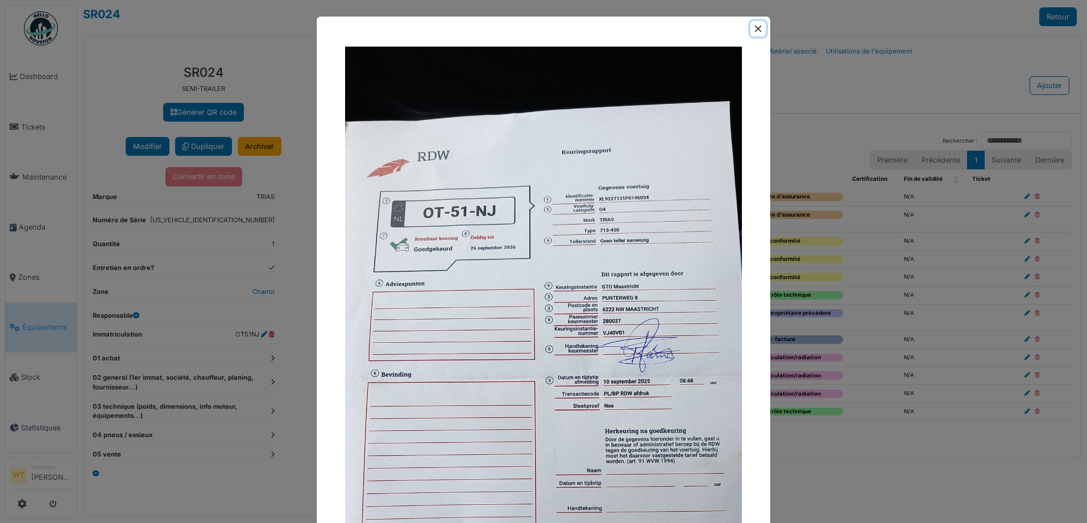
click at [751, 27] on button "Close" at bounding box center [757, 28] width 15 height 15
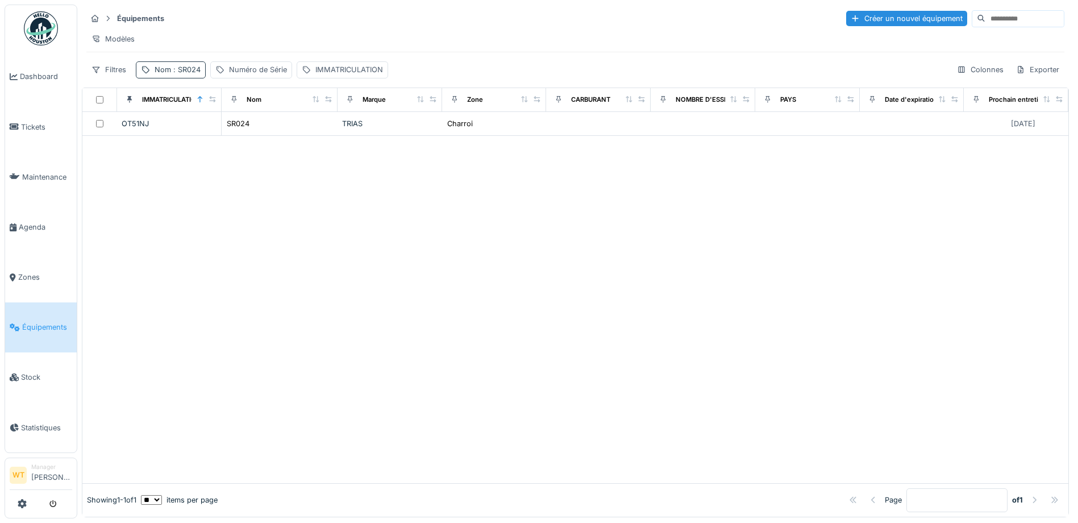
click at [158, 75] on div "Nom : SR024" at bounding box center [178, 69] width 46 height 11
click at [245, 130] on icon at bounding box center [240, 132] width 9 height 7
click at [211, 134] on input "Nom" at bounding box center [197, 133] width 113 height 24
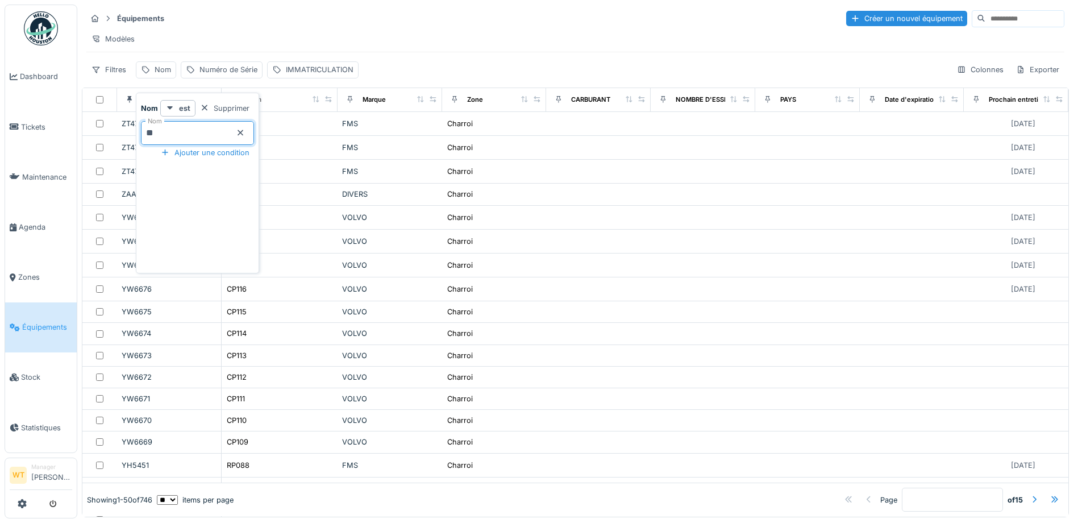
type input "**"
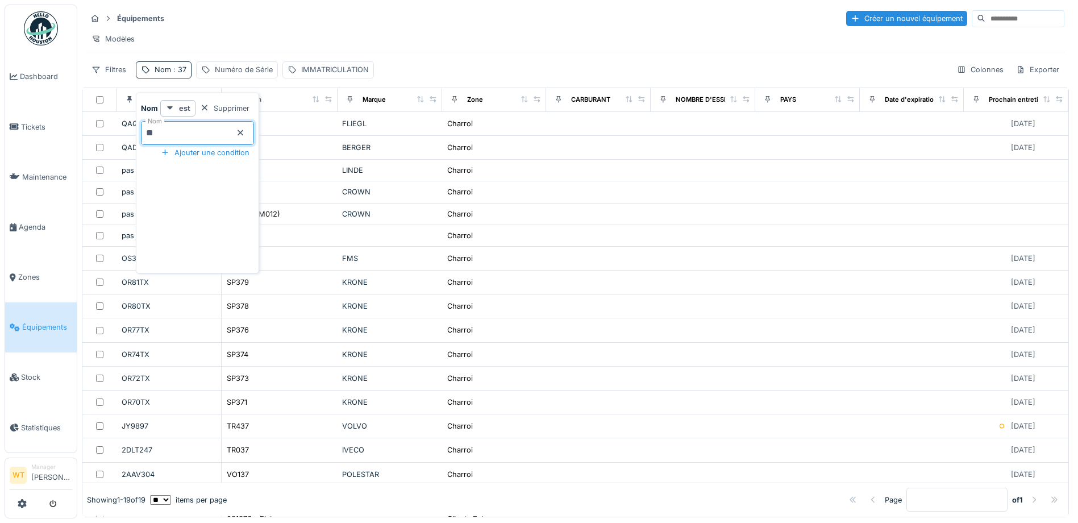
click at [239, 28] on div "Équipements Créer un nouvel équipement Modèles Filtres Nom : 37 Numéro de Série…" at bounding box center [575, 44] width 987 height 78
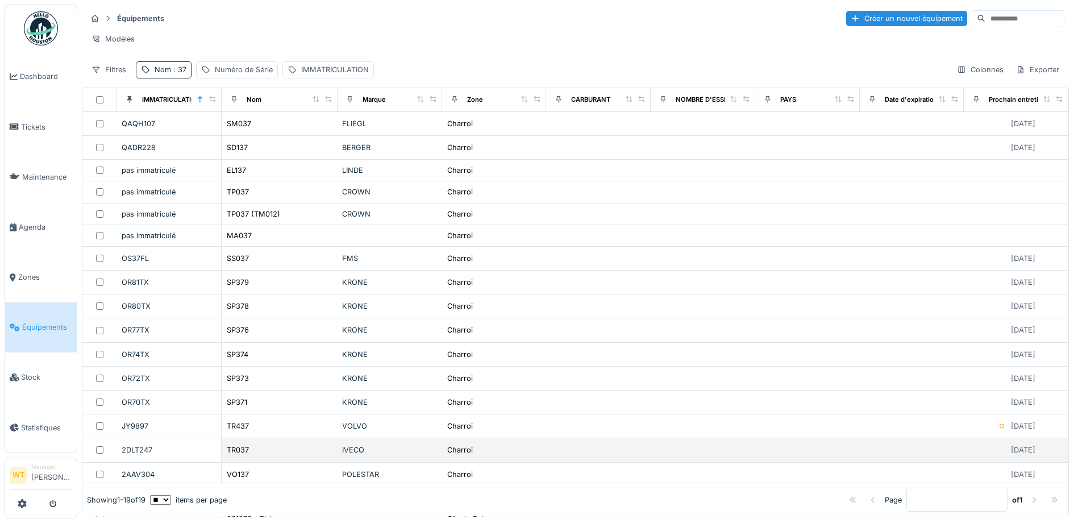
click at [266, 456] on div "TR037" at bounding box center [279, 450] width 107 height 12
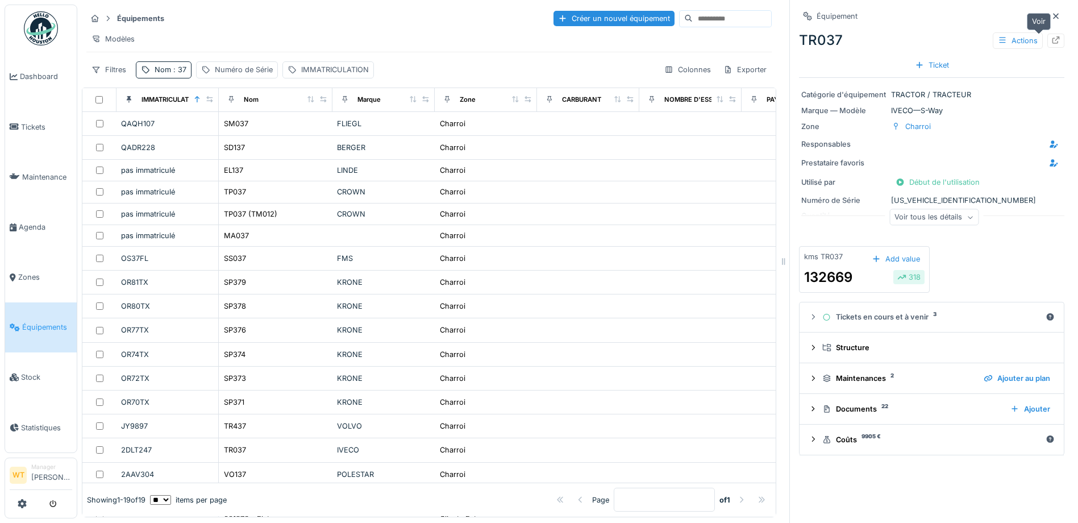
click at [1051, 40] on icon at bounding box center [1055, 39] width 9 height 7
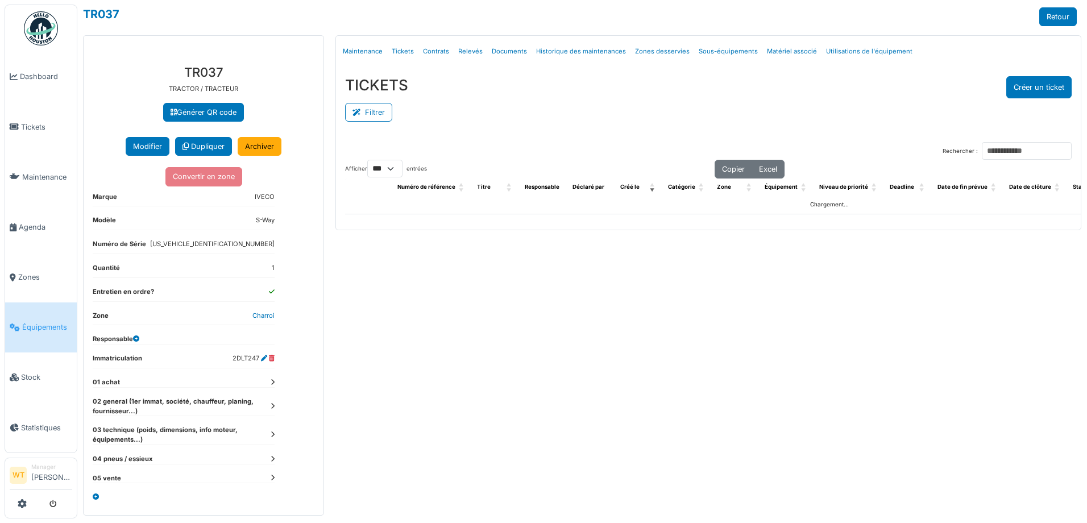
select select "***"
